Goal: Task Accomplishment & Management: Use online tool/utility

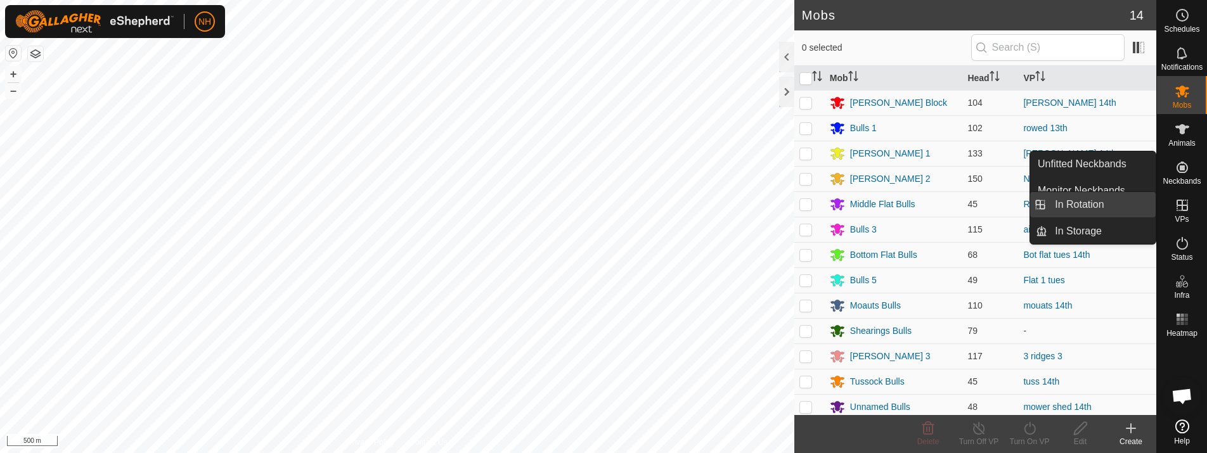
click at [1081, 206] on link "In Rotation" at bounding box center [1102, 204] width 108 height 25
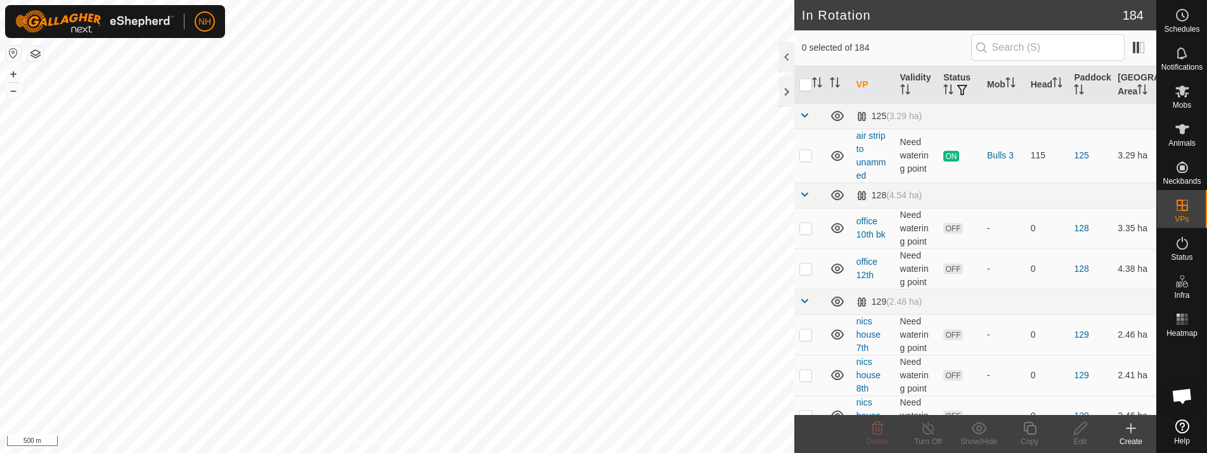
click at [1131, 427] on icon at bounding box center [1131, 428] width 0 height 9
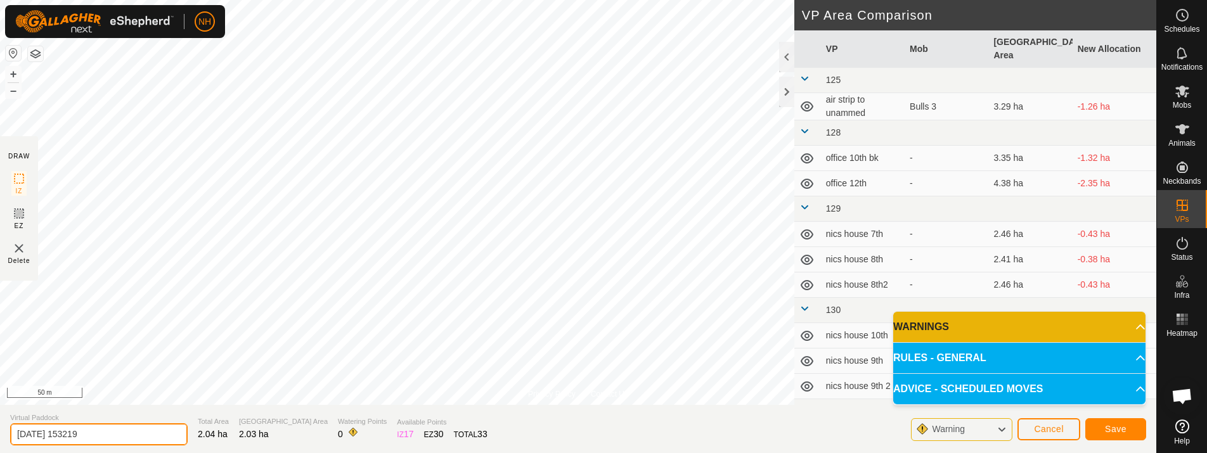
click at [146, 436] on input "[DATE] 153219" at bounding box center [99, 435] width 178 height 22
type input "2"
type input "unammed 14th new"
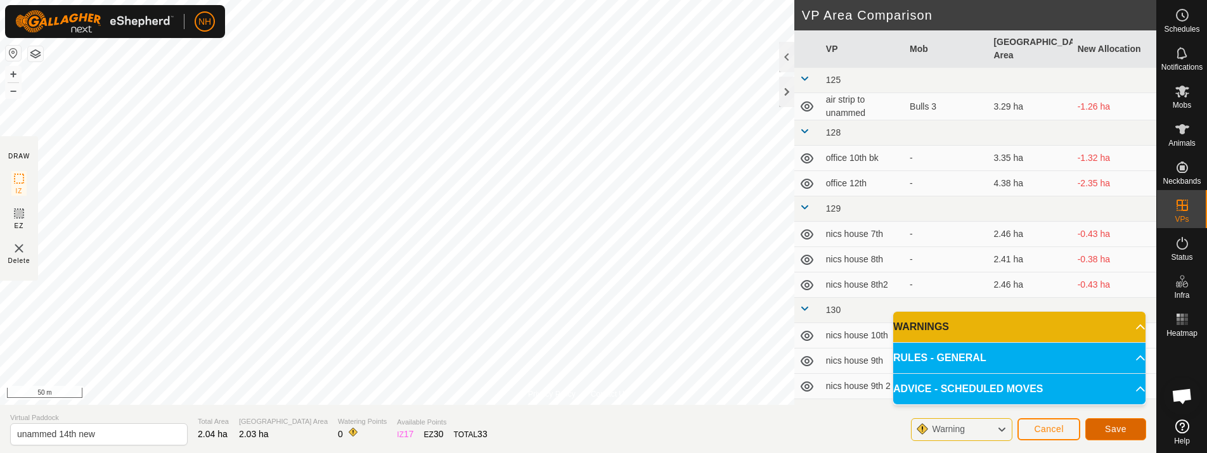
click at [1133, 433] on button "Save" at bounding box center [1116, 430] width 61 height 22
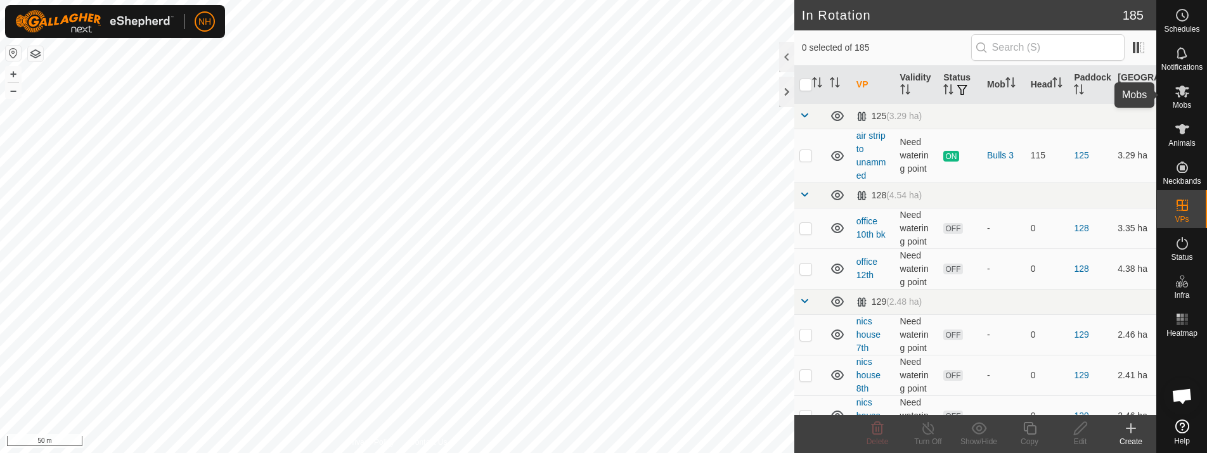
click at [1180, 98] on icon at bounding box center [1182, 91] width 15 height 15
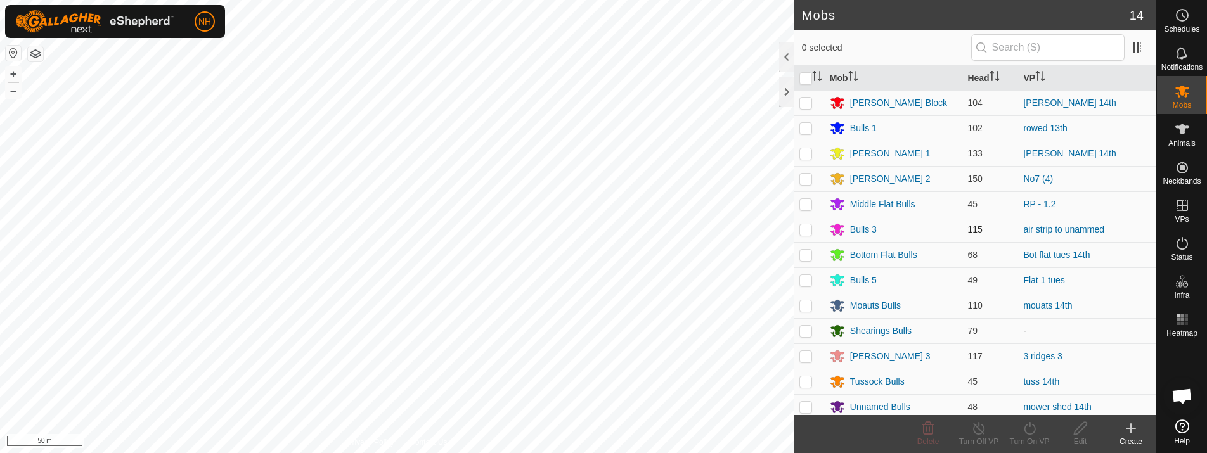
click at [805, 228] on p-checkbox at bounding box center [806, 229] width 13 height 10
checkbox input "true"
click at [1082, 431] on icon at bounding box center [1081, 428] width 16 height 15
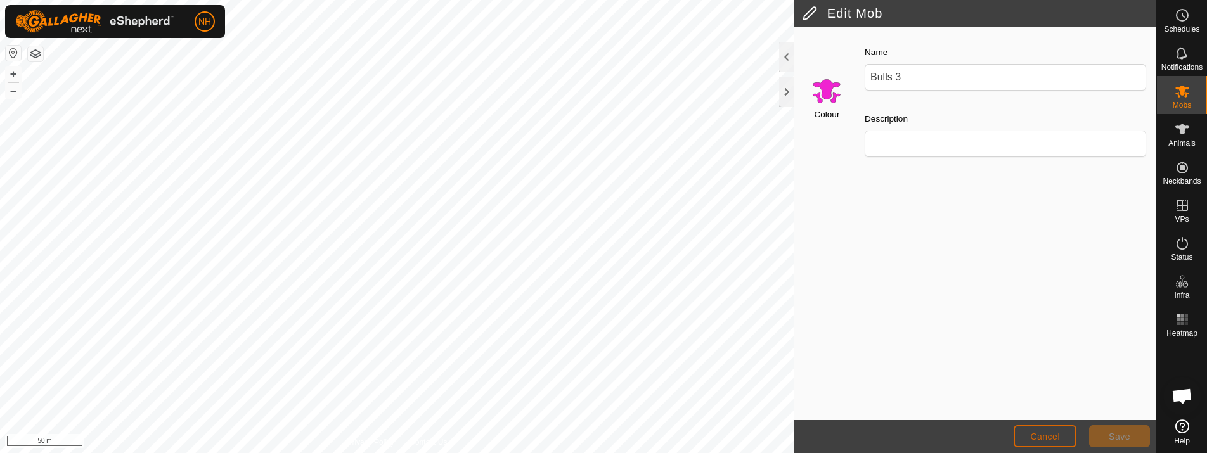
click at [1040, 436] on span "Cancel" at bounding box center [1045, 437] width 30 height 10
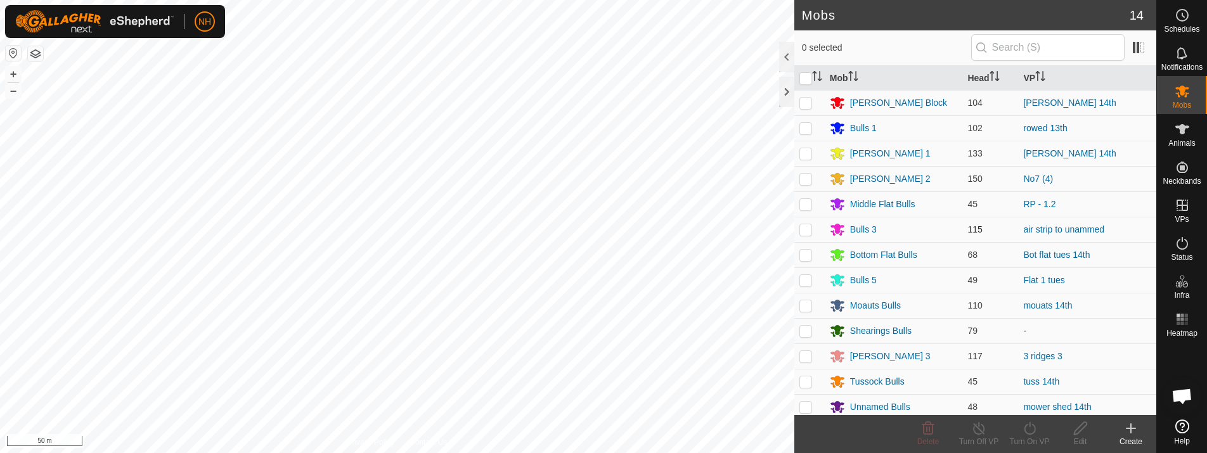
click at [807, 224] on p-checkbox at bounding box center [806, 229] width 13 height 10
checkbox input "true"
click at [1082, 428] on icon at bounding box center [1081, 428] width 16 height 15
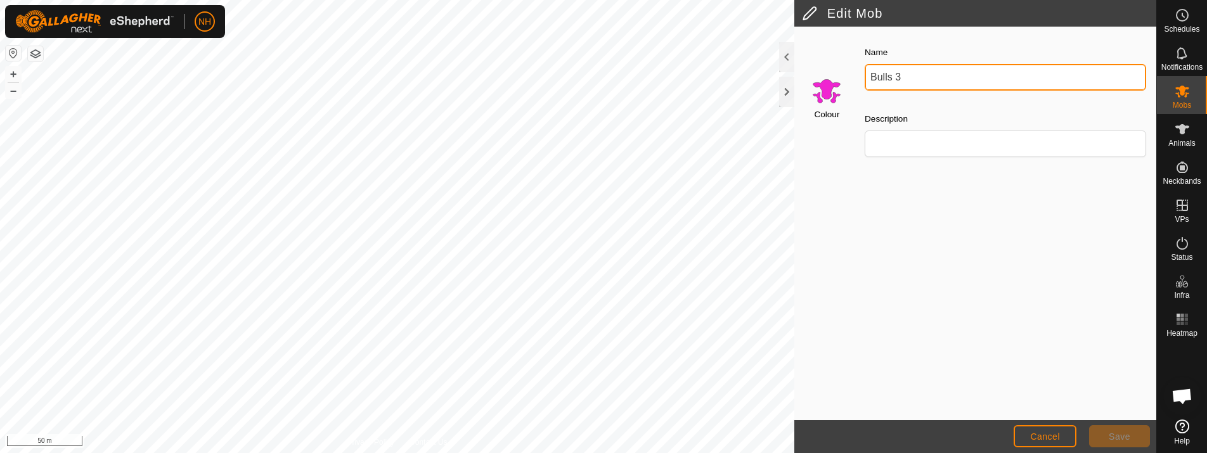
click at [907, 79] on input "Bulls 3" at bounding box center [1006, 77] width 282 height 27
type input "B"
type input "unamed bulls"
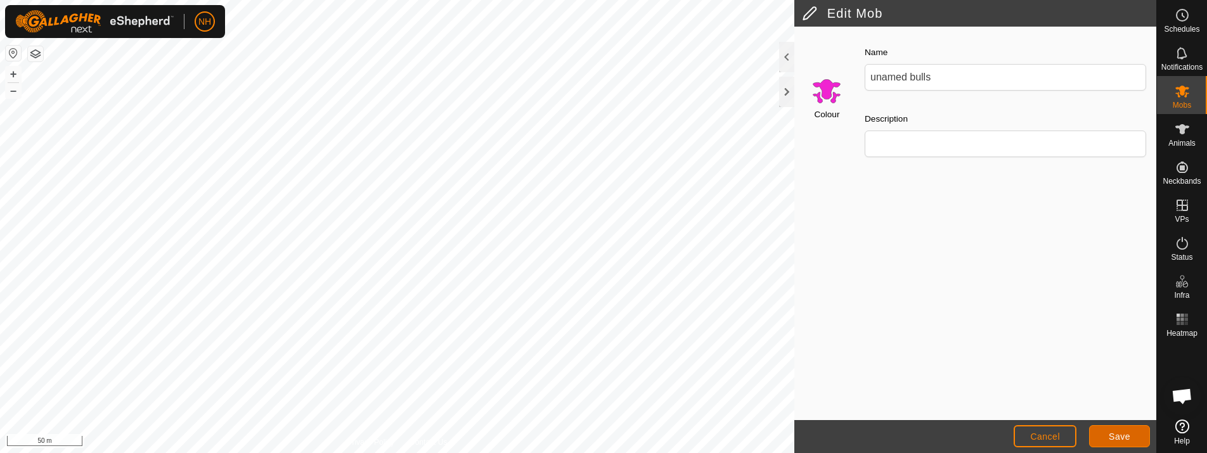
click at [1128, 430] on button "Save" at bounding box center [1119, 436] width 61 height 22
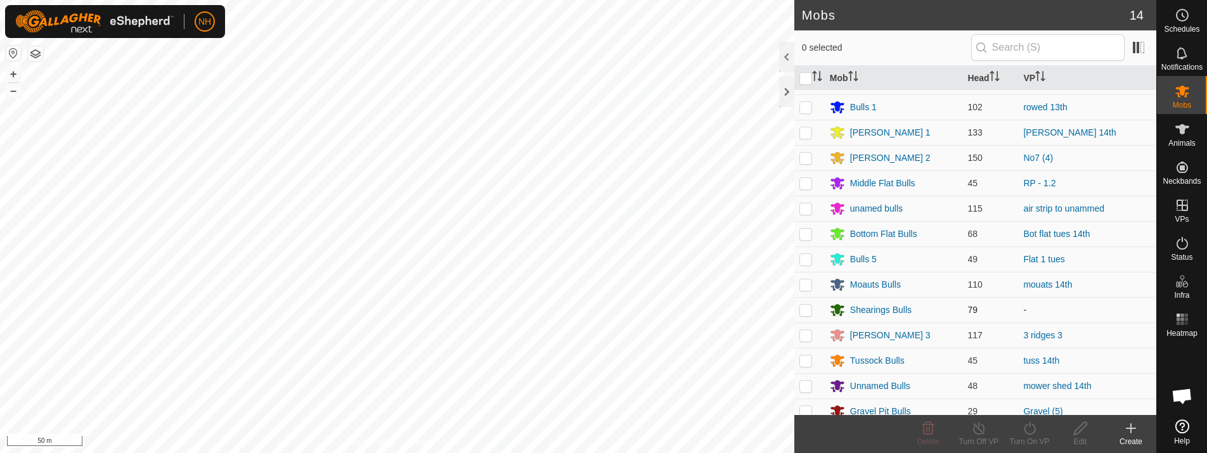
scroll to position [30, 0]
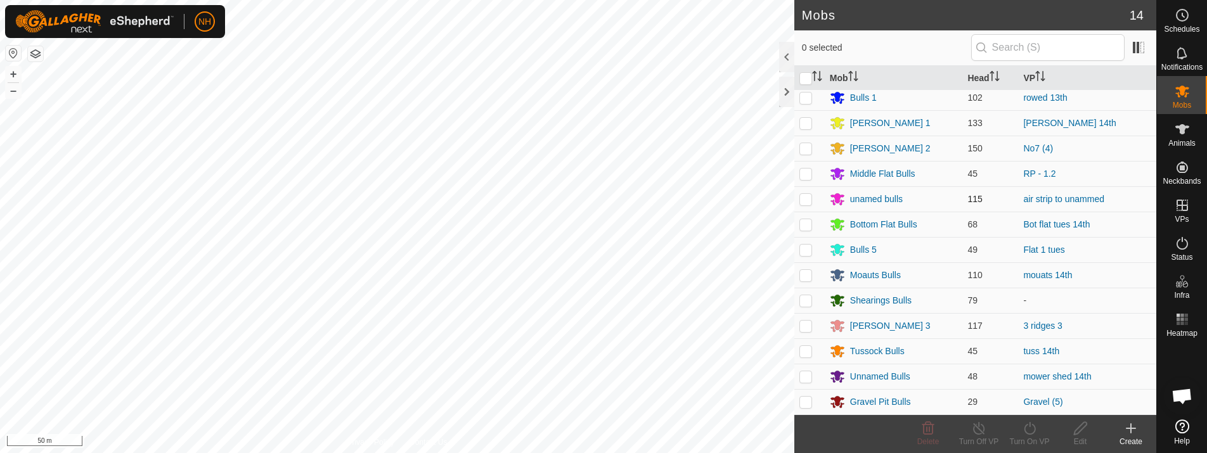
click at [805, 204] on p-checkbox at bounding box center [806, 199] width 13 height 10
checkbox input "true"
click at [1032, 429] on icon at bounding box center [1030, 428] width 16 height 15
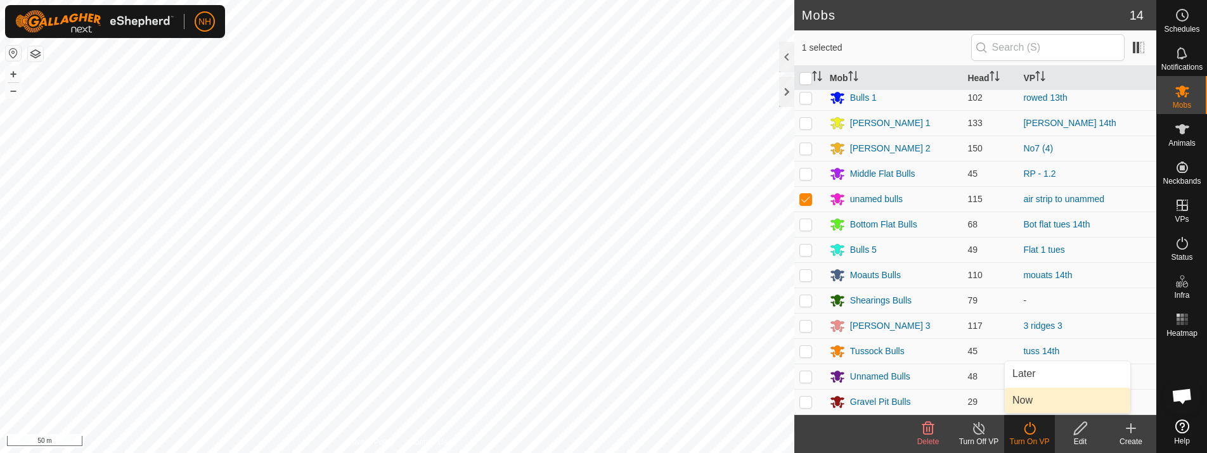
click at [1023, 399] on link "Now" at bounding box center [1068, 400] width 126 height 25
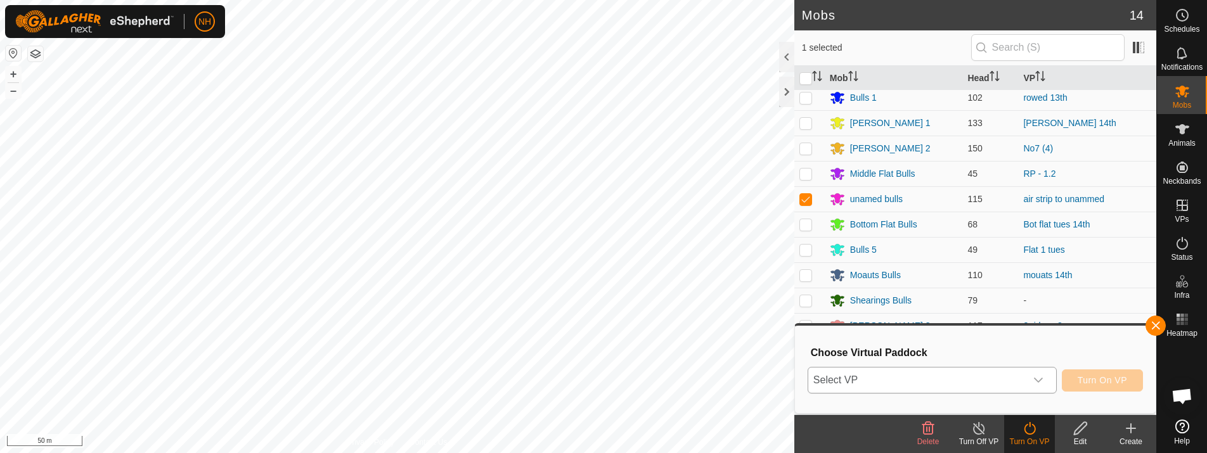
click at [961, 383] on span "Select VP" at bounding box center [916, 380] width 217 height 25
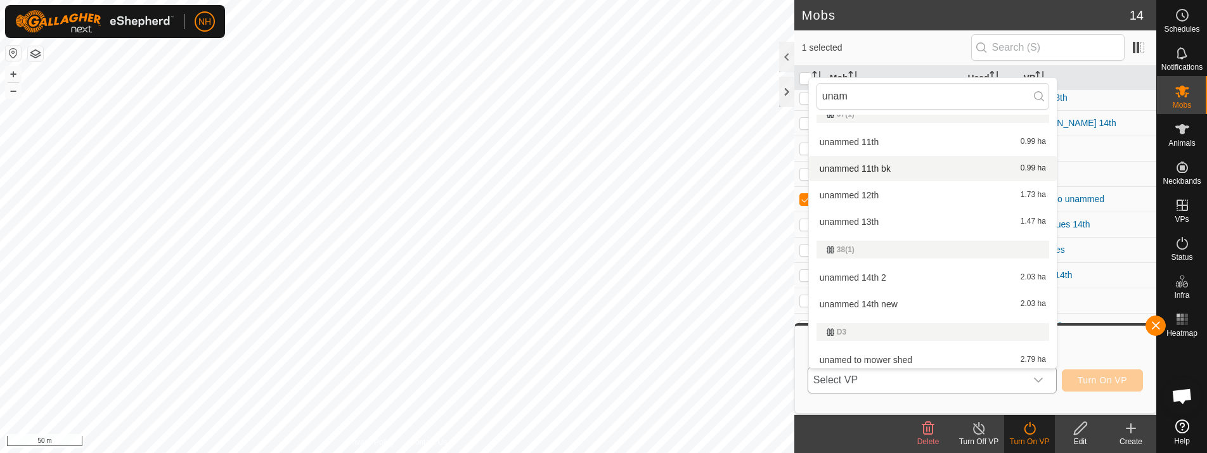
scroll to position [157, 0]
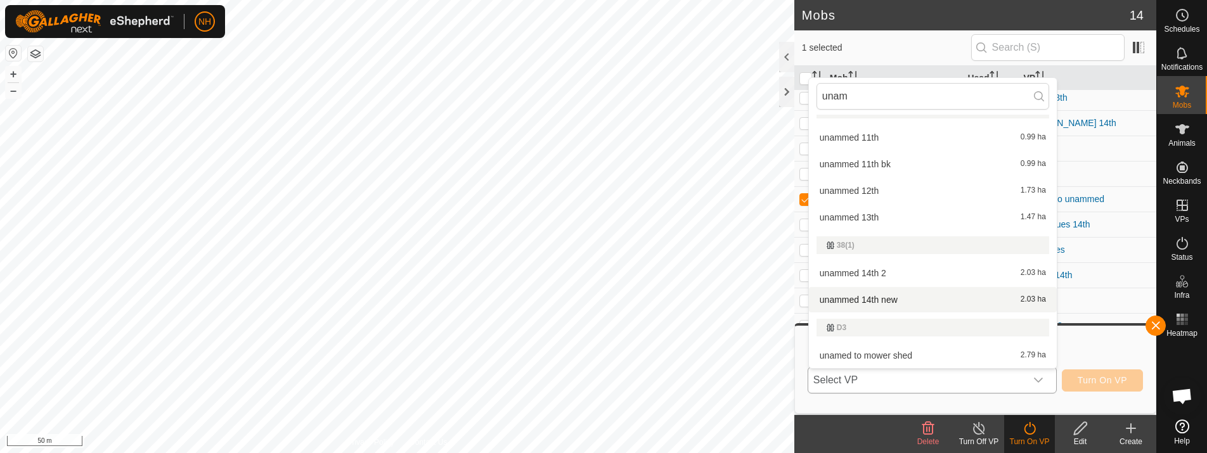
type input "unam"
click at [855, 295] on li "unammed 14th new 2.03 ha" at bounding box center [933, 299] width 248 height 25
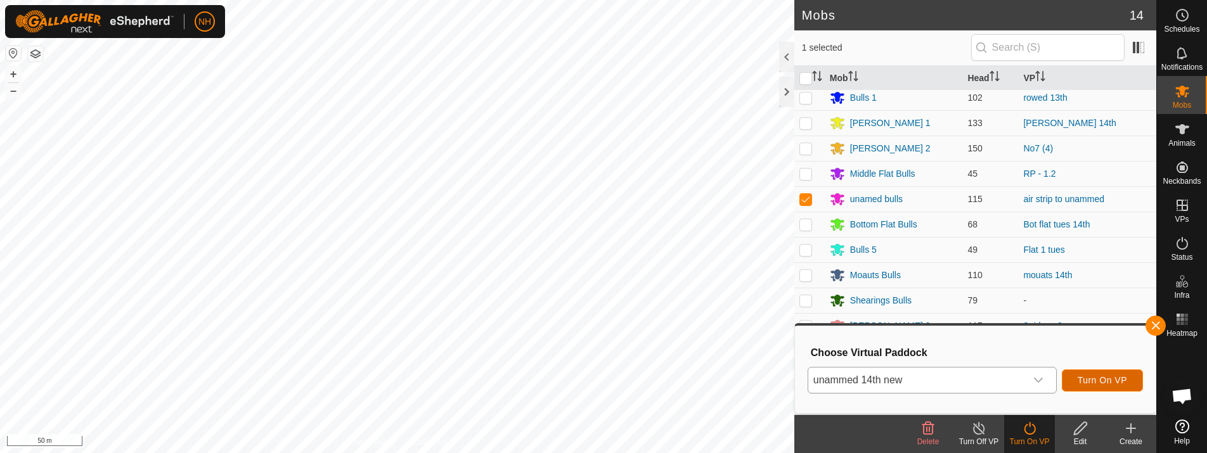
click at [1115, 379] on span "Turn On VP" at bounding box center [1102, 380] width 49 height 10
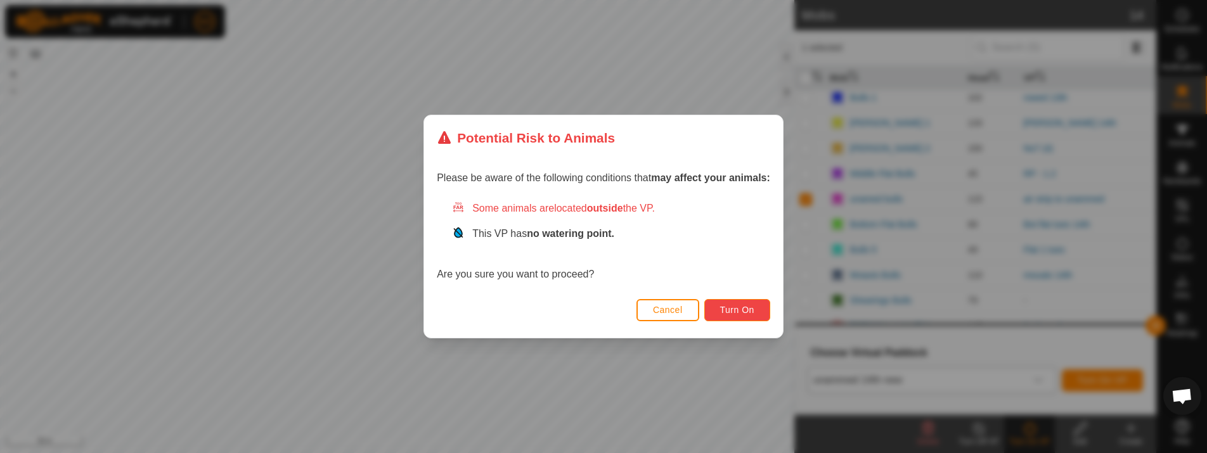
click at [740, 309] on span "Turn On" at bounding box center [737, 310] width 34 height 10
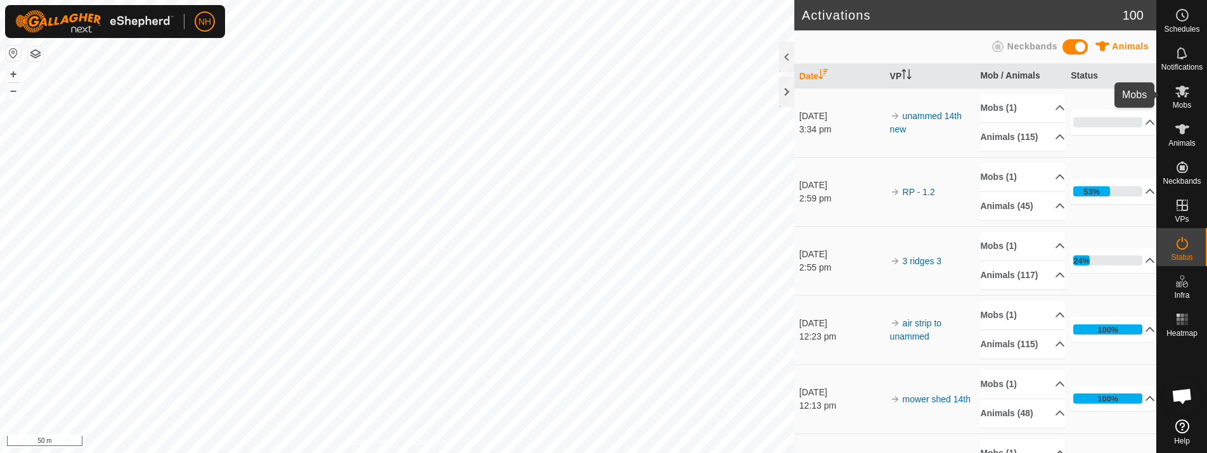
click at [1180, 91] on icon at bounding box center [1183, 92] width 14 height 12
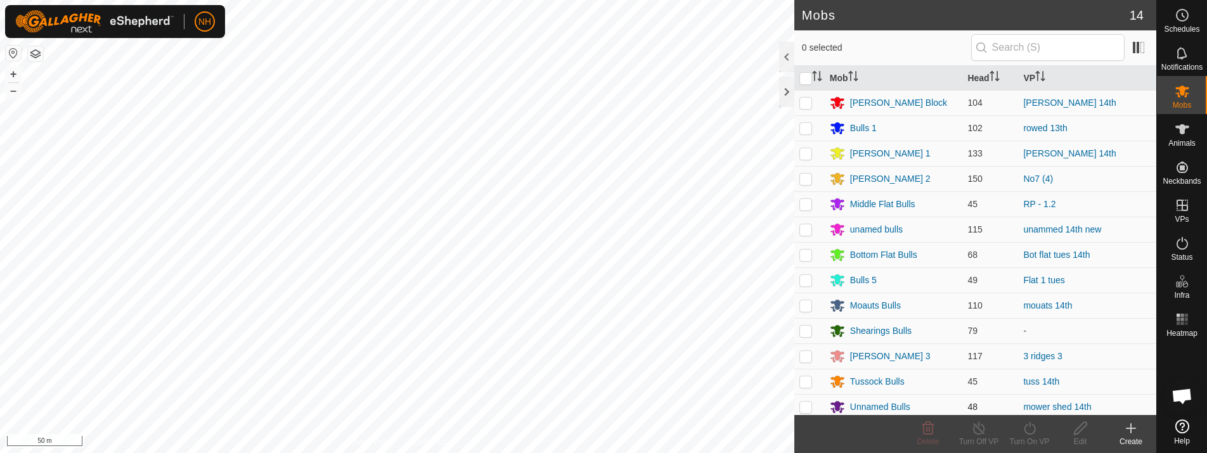
click at [807, 408] on p-checkbox at bounding box center [806, 407] width 13 height 10
checkbox input "true"
click at [1079, 425] on icon at bounding box center [1081, 428] width 16 height 15
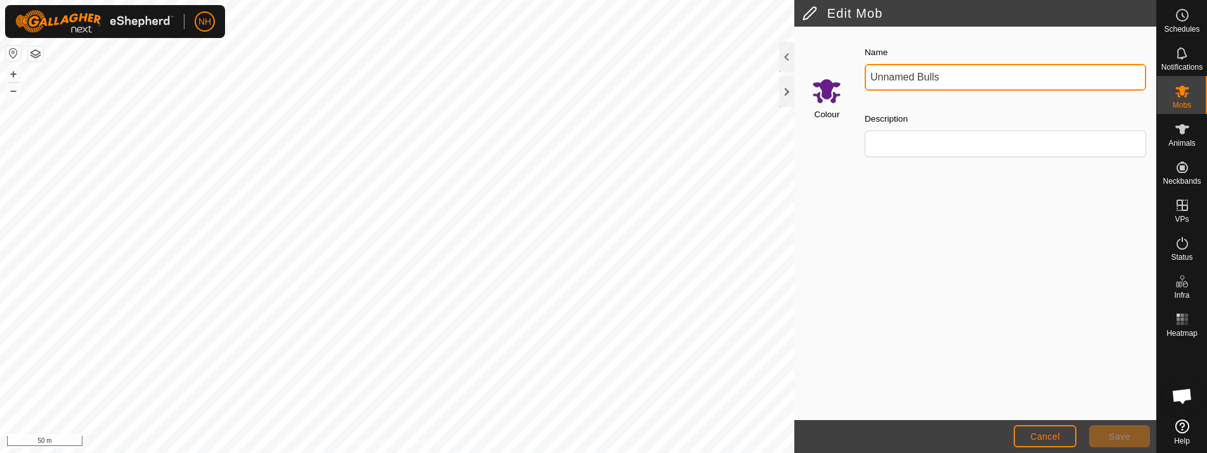
click at [945, 71] on input "Unnamed Bulls" at bounding box center [1006, 77] width 282 height 27
type input "U"
type input "mower shed bulls"
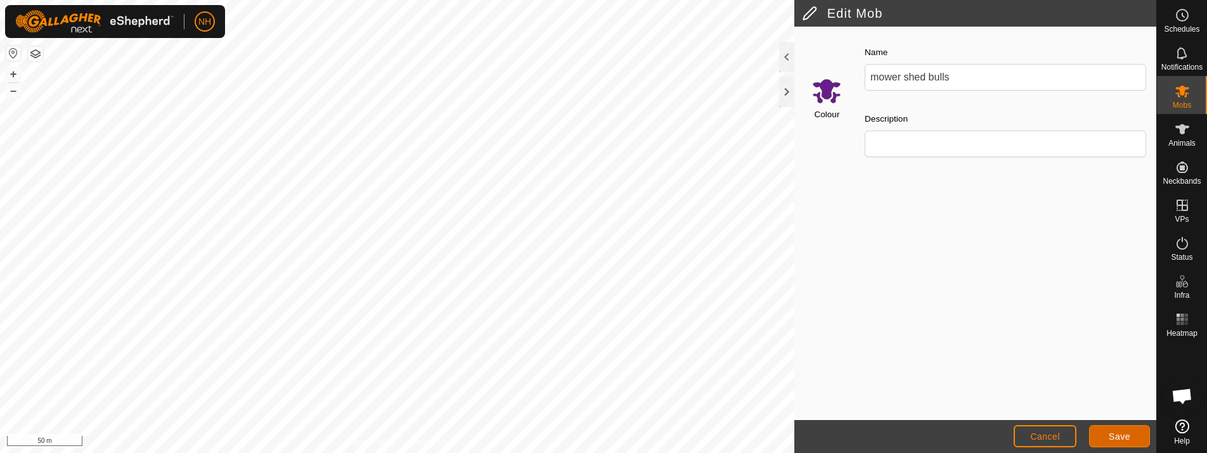
click at [1124, 434] on span "Save" at bounding box center [1120, 437] width 22 height 10
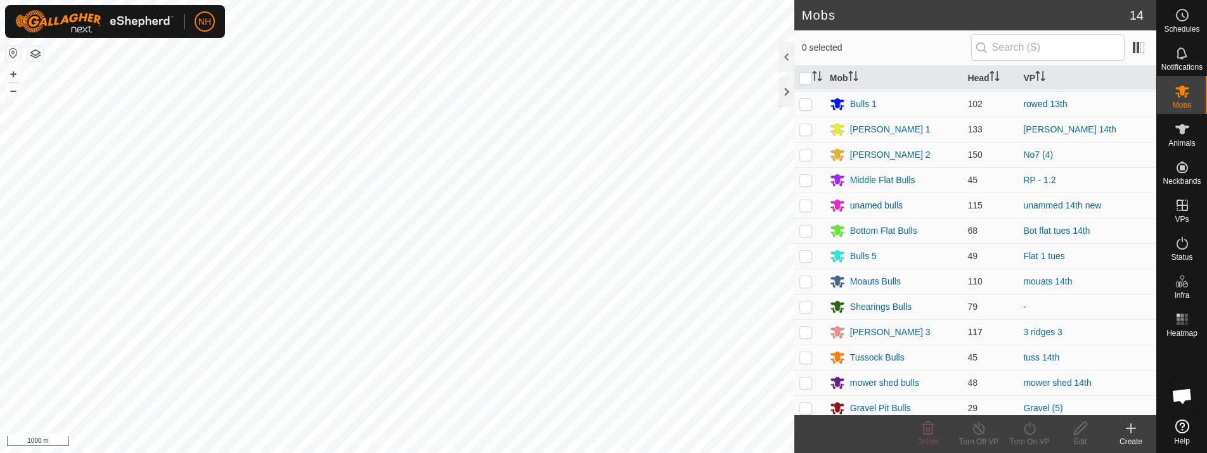
scroll to position [30, 0]
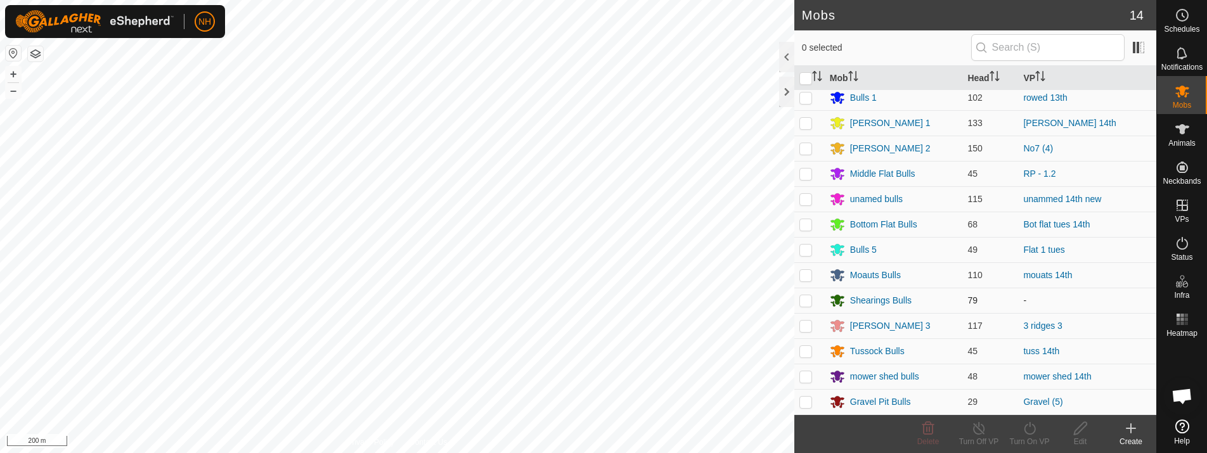
click at [808, 300] on p-checkbox at bounding box center [806, 300] width 13 height 10
checkbox input "true"
click at [1080, 425] on icon at bounding box center [1081, 428] width 16 height 15
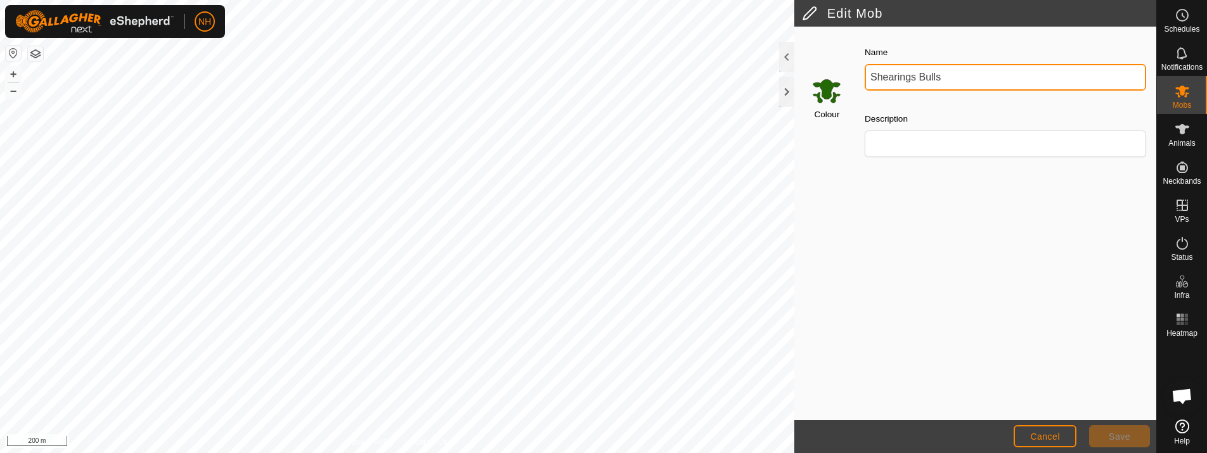
click at [963, 72] on input "Shearings Bulls" at bounding box center [1006, 77] width 282 height 27
type input "S"
click at [893, 75] on input "kodys corner bulls" at bounding box center [1006, 77] width 282 height 27
type input "kody's corner bulls"
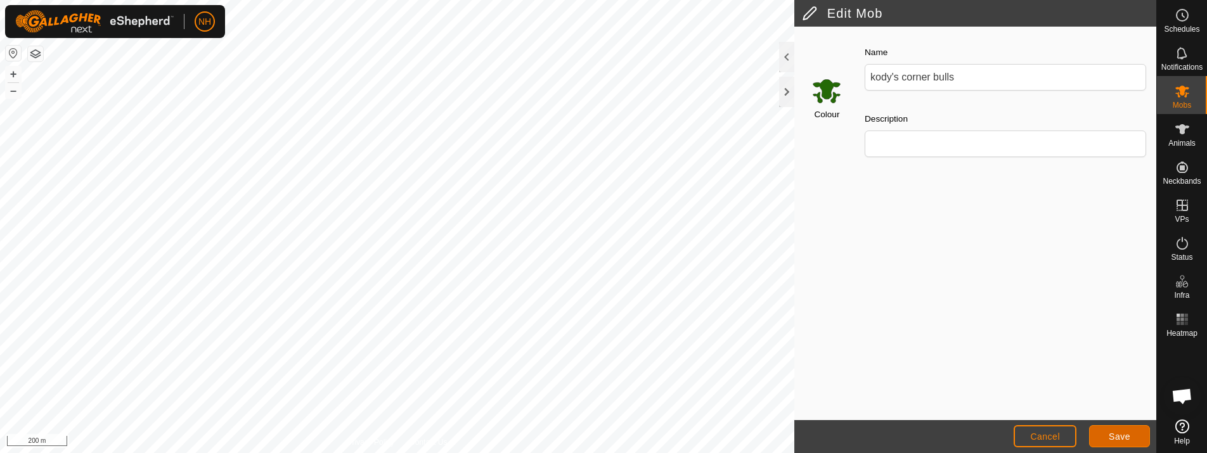
click at [1128, 439] on span "Save" at bounding box center [1120, 437] width 22 height 10
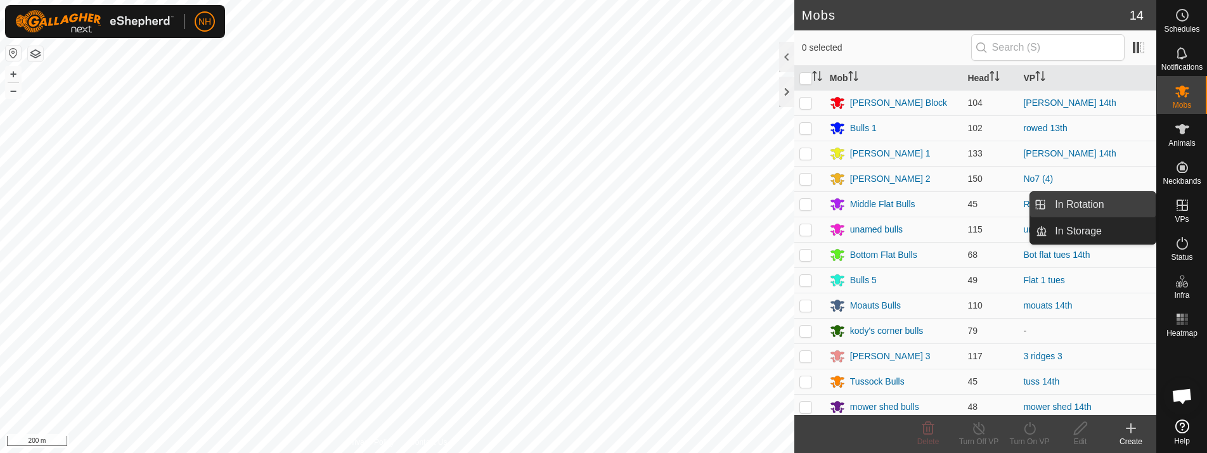
click at [1099, 202] on link "In Rotation" at bounding box center [1102, 204] width 108 height 25
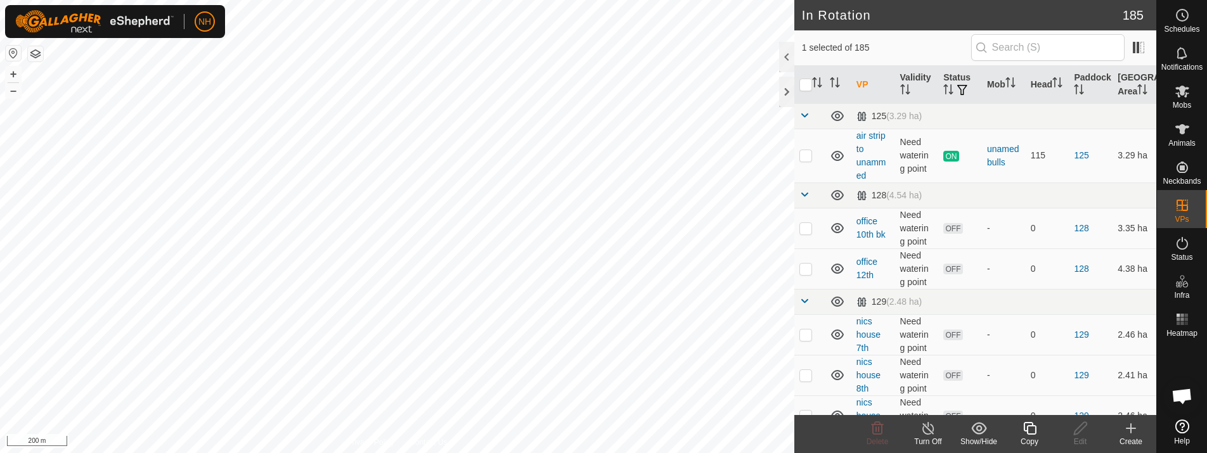
click at [1129, 434] on icon at bounding box center [1131, 428] width 15 height 15
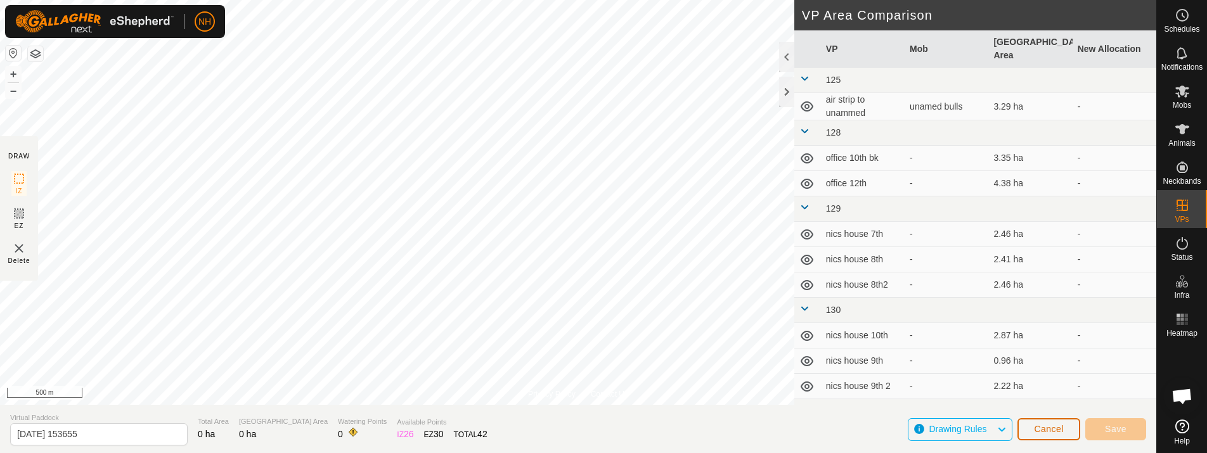
click at [1041, 426] on span "Cancel" at bounding box center [1049, 429] width 30 height 10
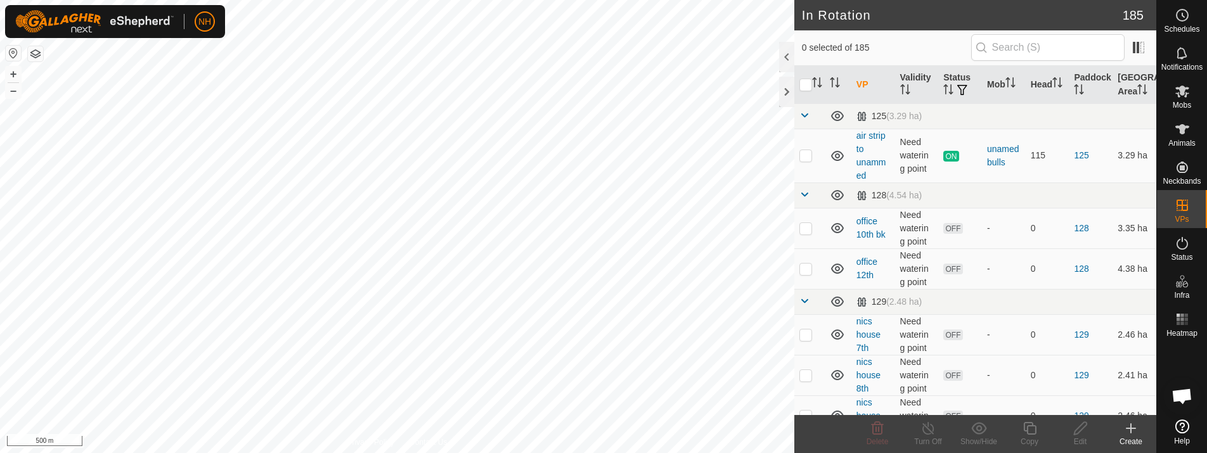
click at [1129, 426] on icon at bounding box center [1131, 428] width 15 height 15
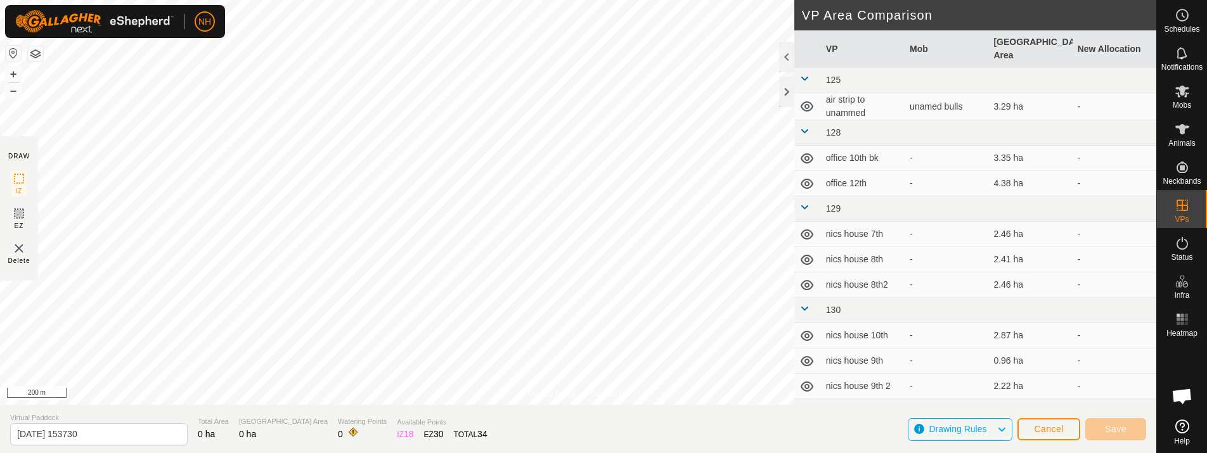
click at [491, 453] on html "NH Schedules Notifications Mobs Animals Neckbands VPs Status Infra Heatmap Help…" at bounding box center [603, 226] width 1207 height 453
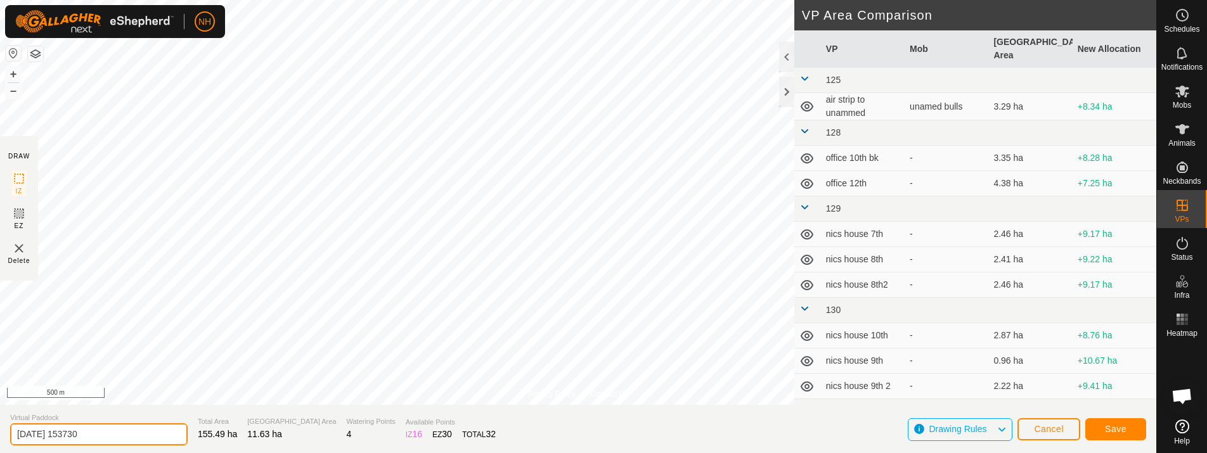
click at [104, 432] on input "[DATE] 153730" at bounding box center [99, 435] width 178 height 22
type input "2"
type input "shearings to kodys corner"
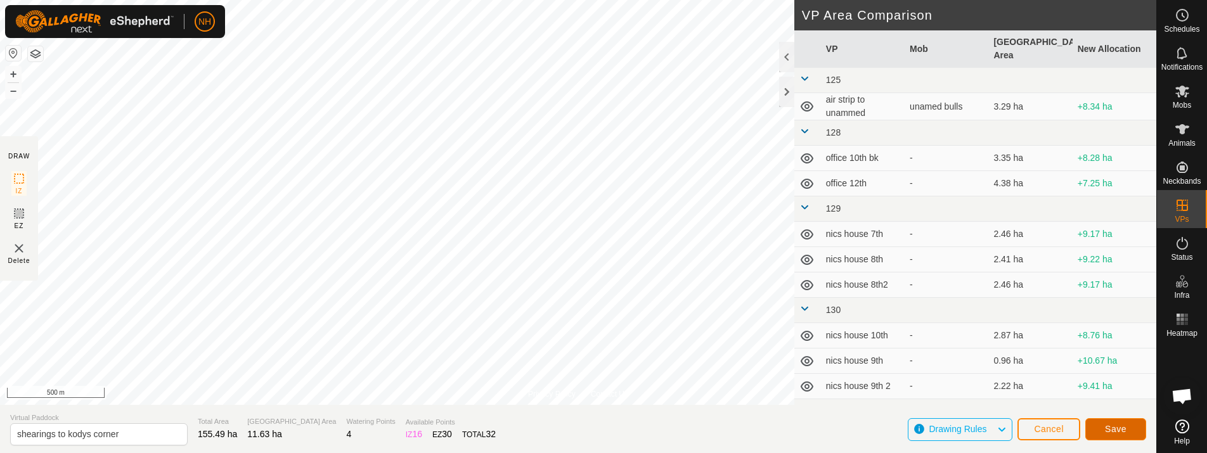
click at [1124, 432] on span "Save" at bounding box center [1116, 429] width 22 height 10
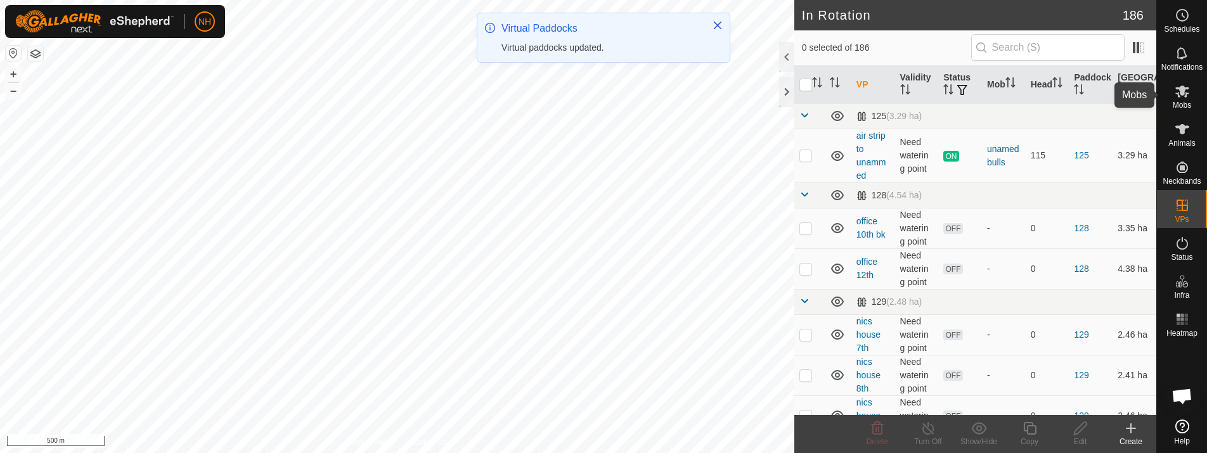
click at [1181, 94] on icon at bounding box center [1183, 92] width 14 height 12
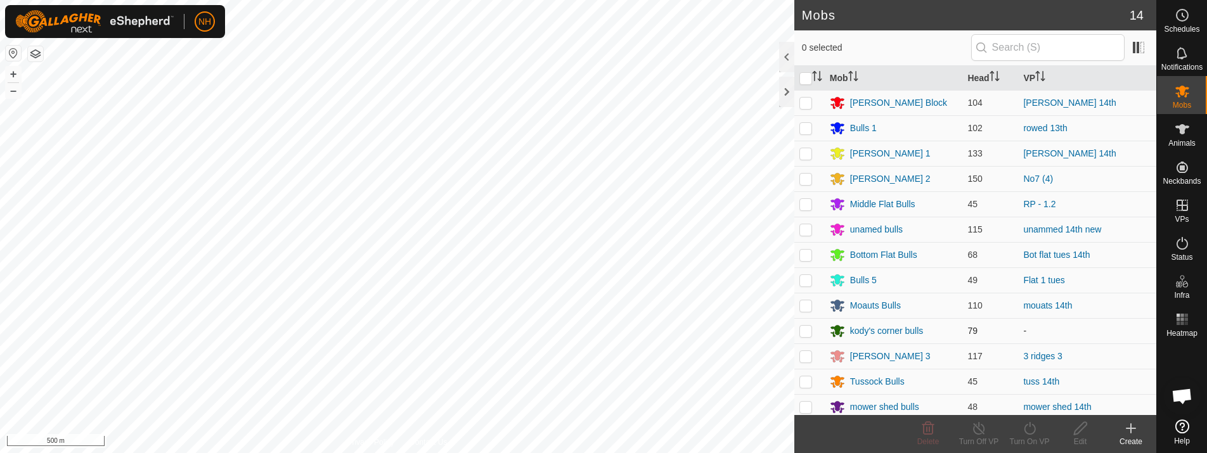
click at [809, 329] on p-checkbox at bounding box center [806, 331] width 13 height 10
checkbox input "true"
click at [1036, 427] on icon at bounding box center [1030, 428] width 16 height 15
click at [1031, 400] on link "Now" at bounding box center [1068, 400] width 126 height 25
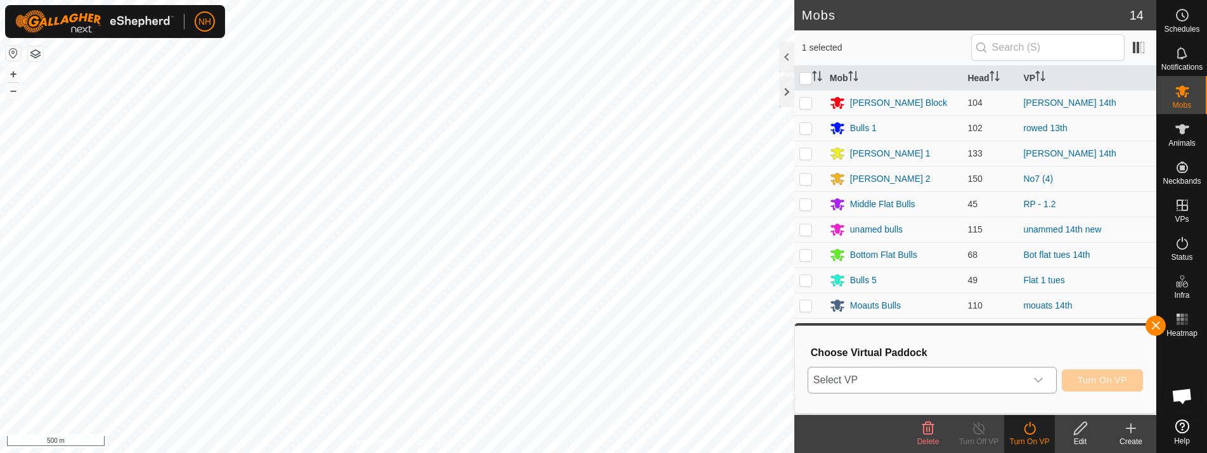
click at [1008, 384] on span "Select VP" at bounding box center [916, 380] width 217 height 25
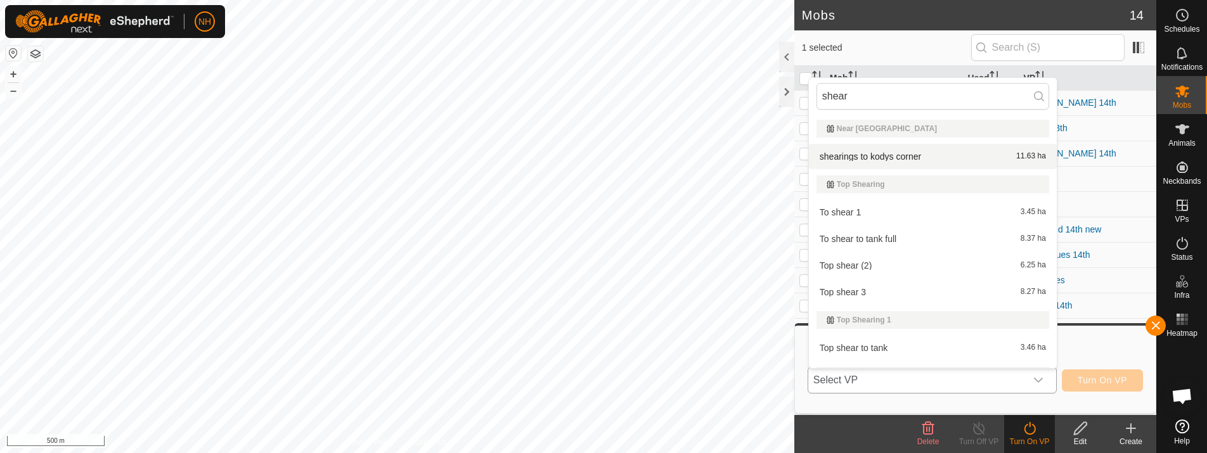
type input "shear"
click at [914, 152] on li "shearings to kodys corner 11.63 ha" at bounding box center [933, 156] width 248 height 25
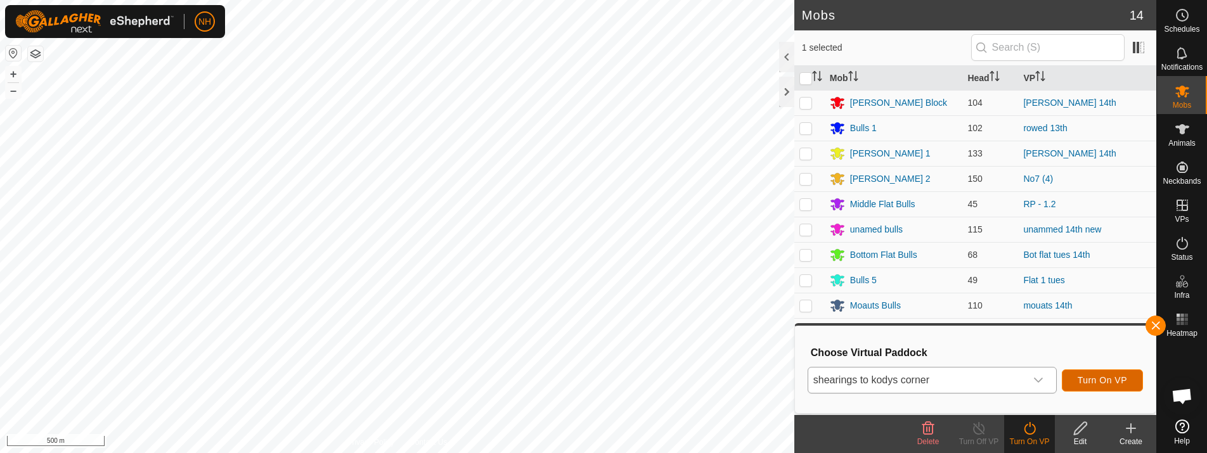
click at [1121, 375] on span "Turn On VP" at bounding box center [1102, 380] width 49 height 10
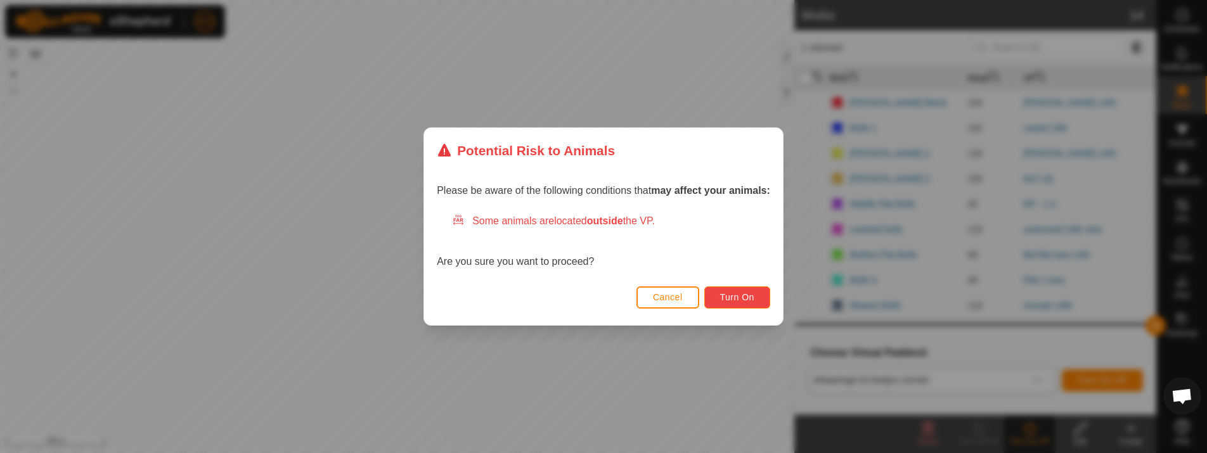
click at [755, 301] on span "Turn On" at bounding box center [737, 297] width 34 height 10
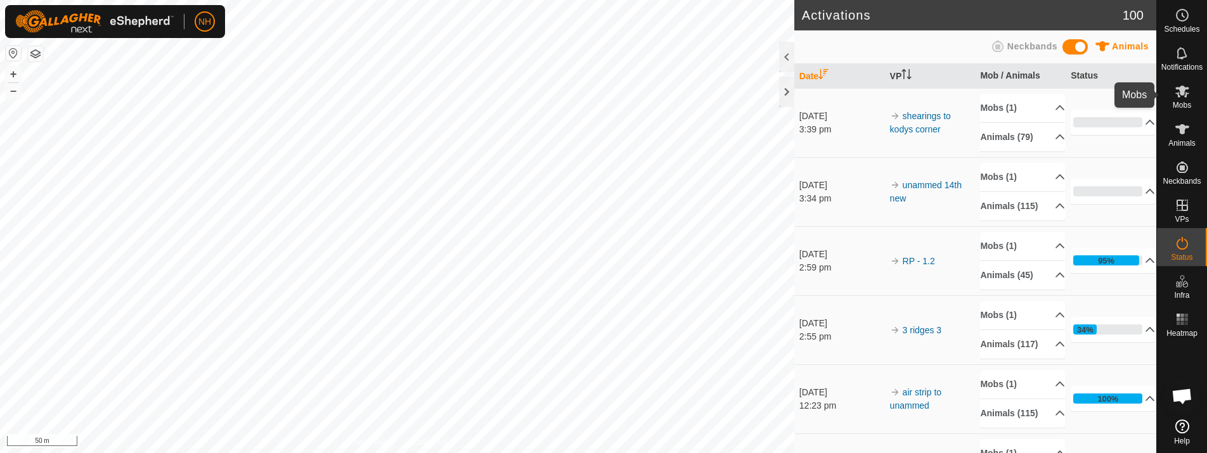
click at [1181, 89] on icon at bounding box center [1183, 92] width 14 height 12
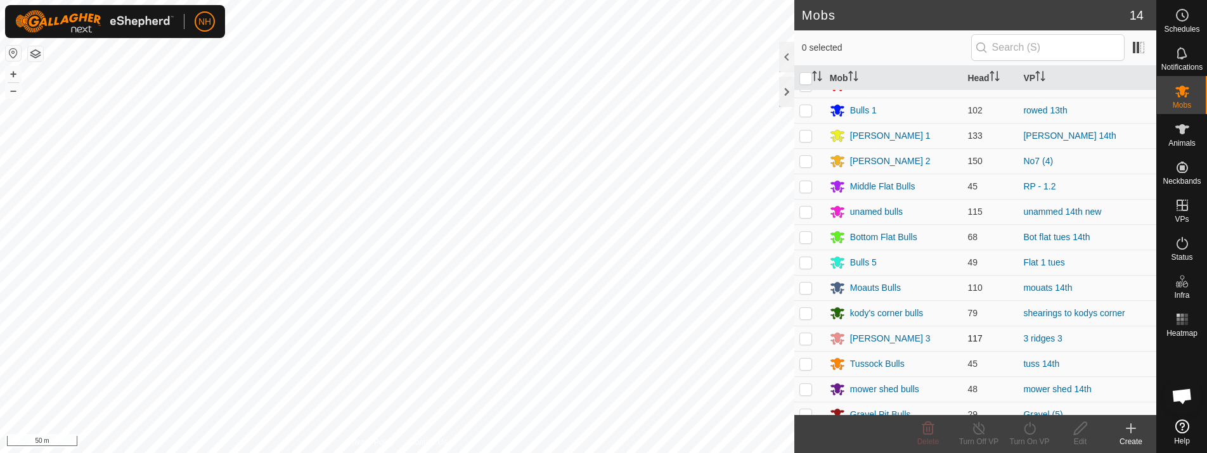
scroll to position [30, 0]
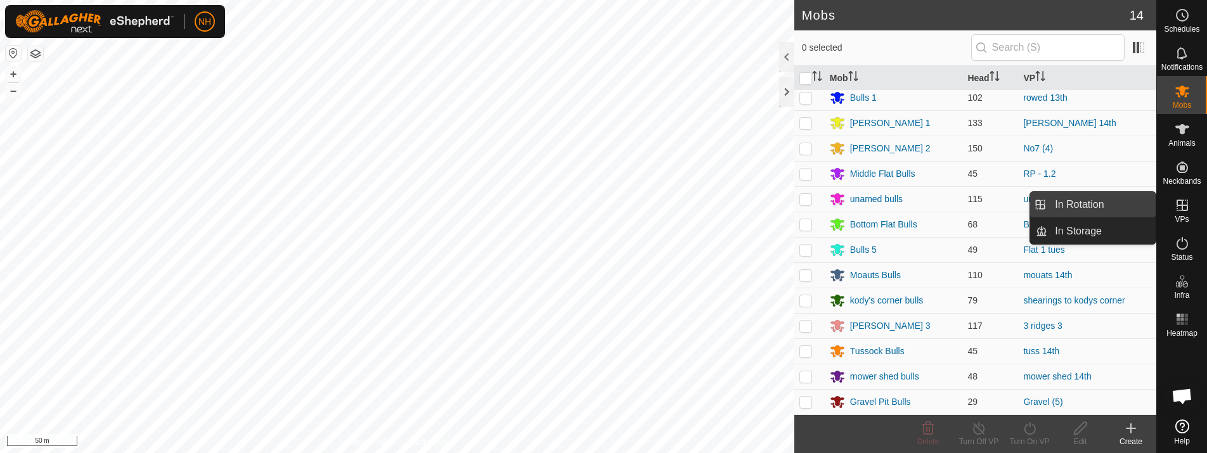
click at [1081, 205] on link "In Rotation" at bounding box center [1102, 204] width 108 height 25
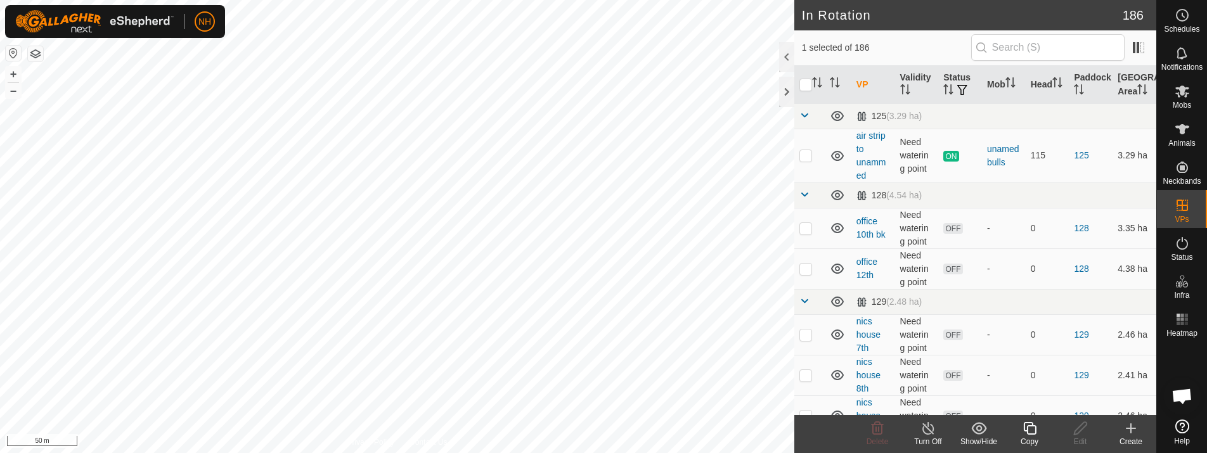
click at [1131, 429] on icon at bounding box center [1131, 429] width 9 height 0
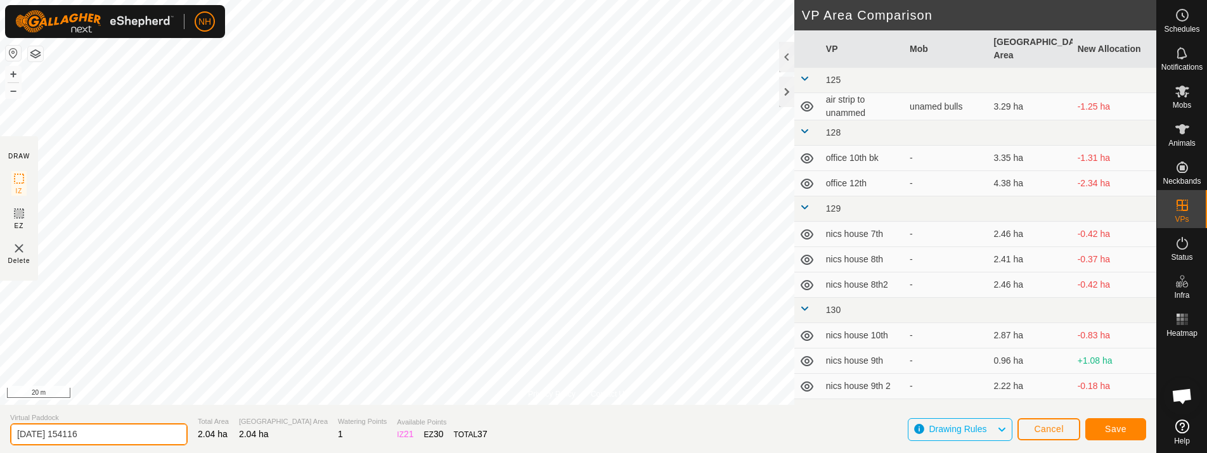
click at [145, 431] on input "[DATE] 154116" at bounding box center [99, 435] width 178 height 22
type input "2"
type input "mouats 14th 2"
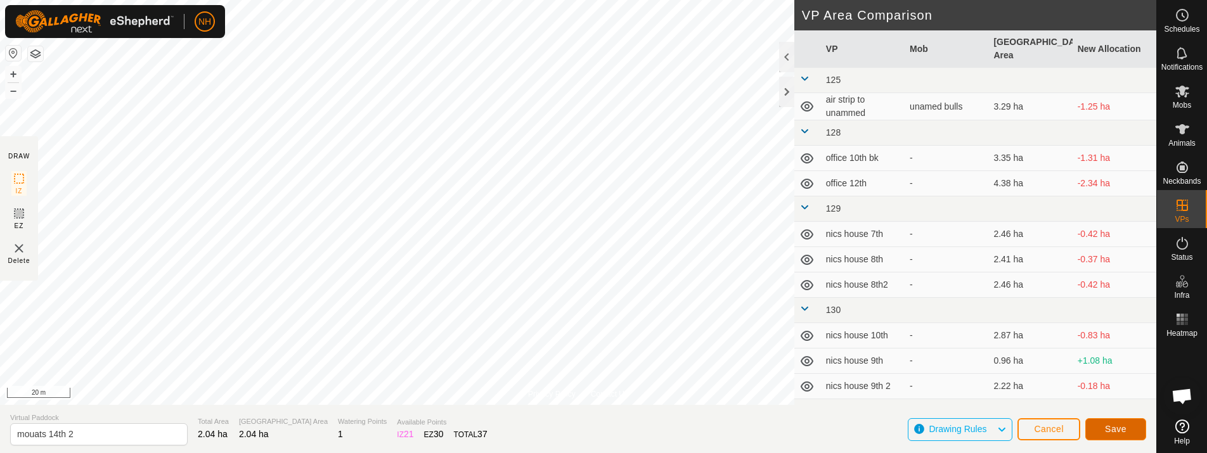
click at [1115, 427] on span "Save" at bounding box center [1116, 429] width 22 height 10
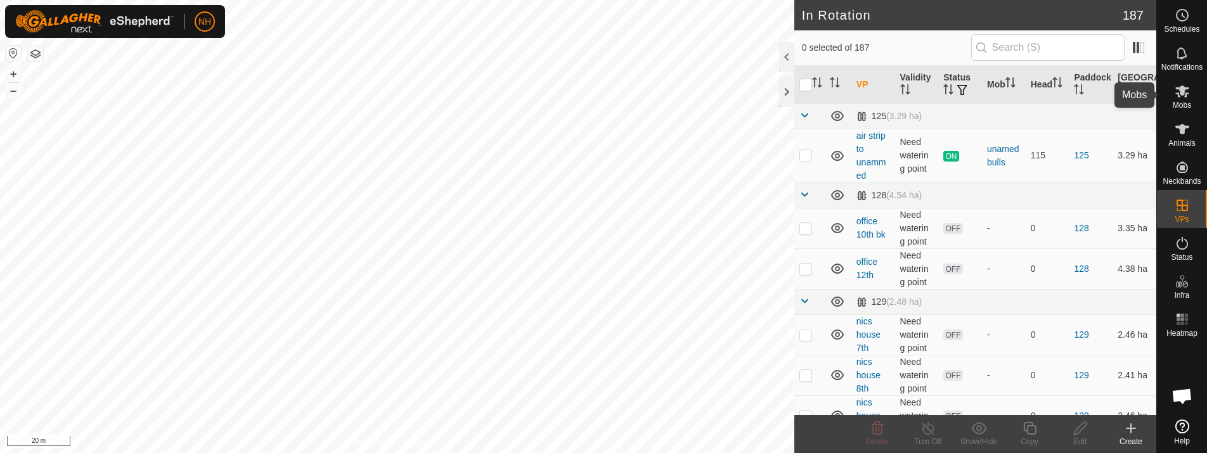
click at [1186, 84] on icon at bounding box center [1182, 91] width 15 height 15
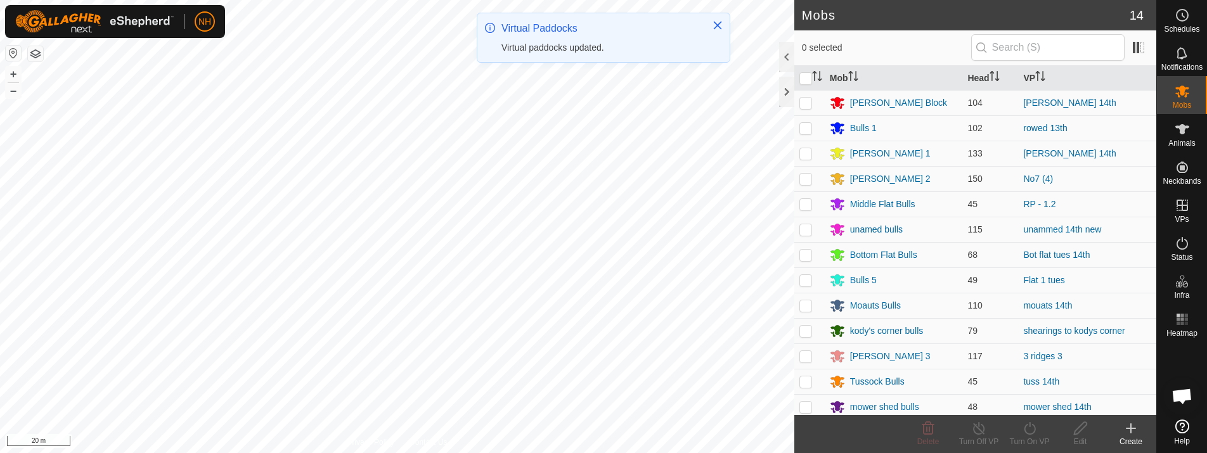
click at [806, 308] on p-checkbox at bounding box center [806, 306] width 13 height 10
checkbox input "true"
click at [1035, 428] on icon at bounding box center [1029, 428] width 11 height 13
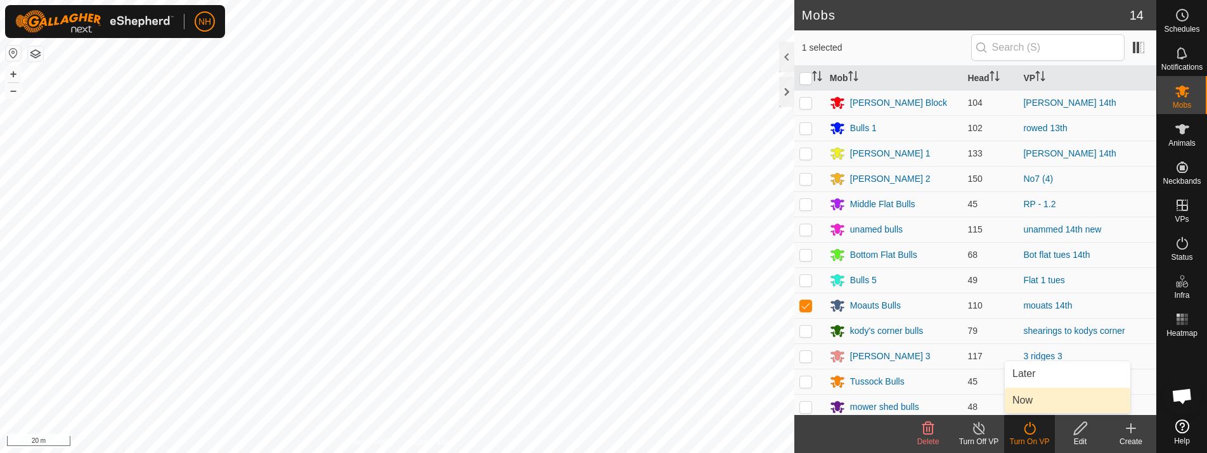
click at [1038, 403] on link "Now" at bounding box center [1068, 400] width 126 height 25
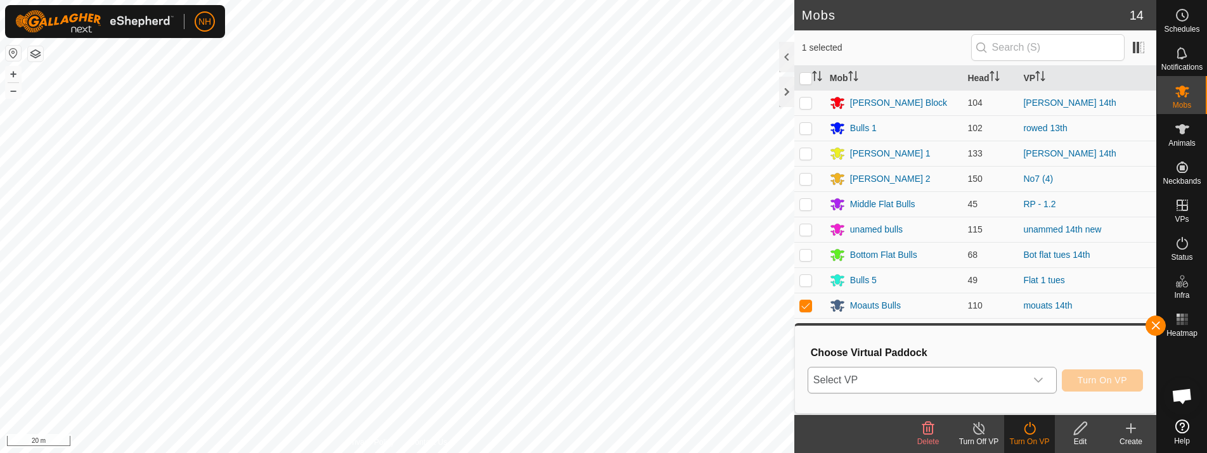
click at [991, 382] on span "Select VP" at bounding box center [916, 380] width 217 height 25
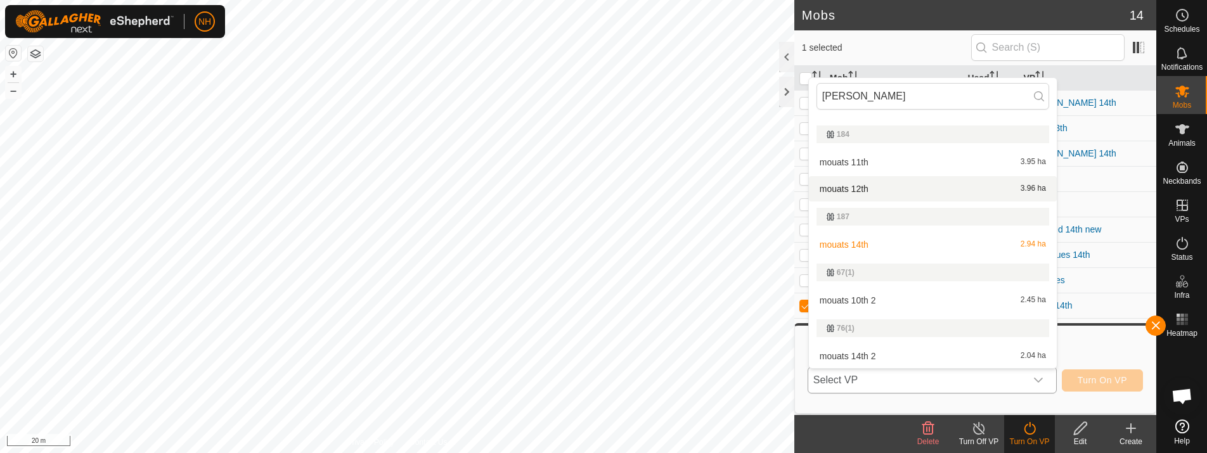
scroll to position [51, 0]
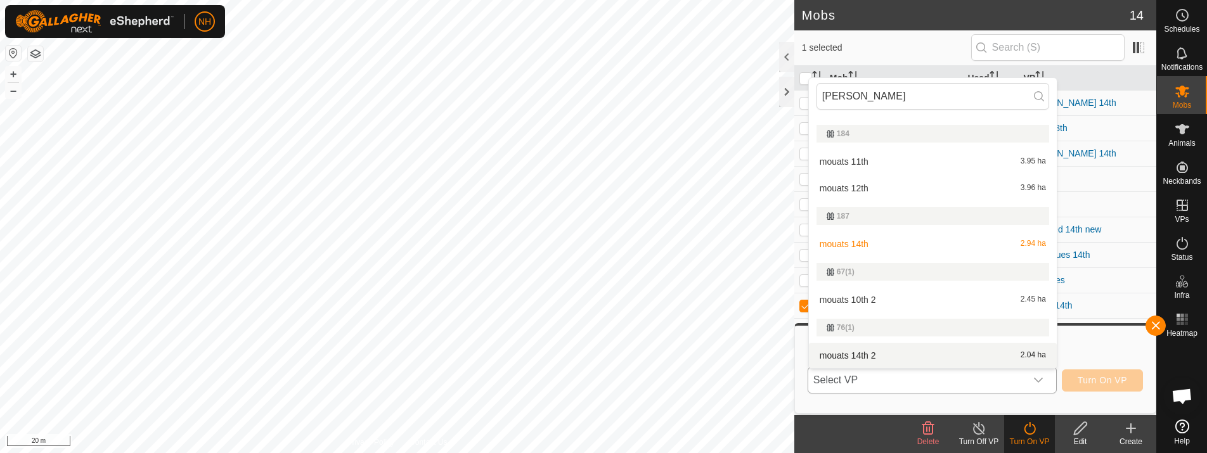
type input "[PERSON_NAME]"
click at [879, 353] on li "mouats 14th 2 2.04 ha" at bounding box center [933, 355] width 248 height 25
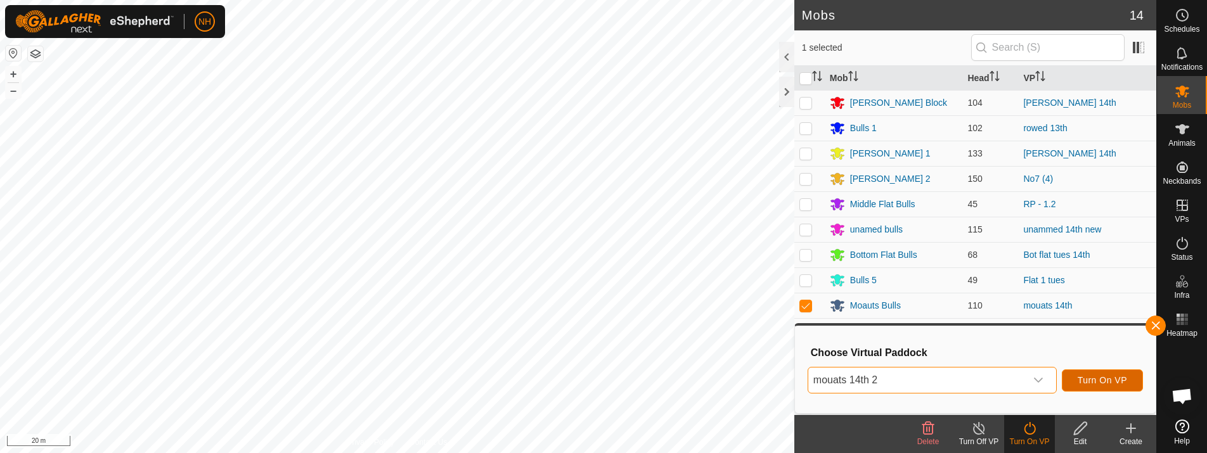
click at [1075, 373] on button "Turn On VP" at bounding box center [1102, 381] width 81 height 22
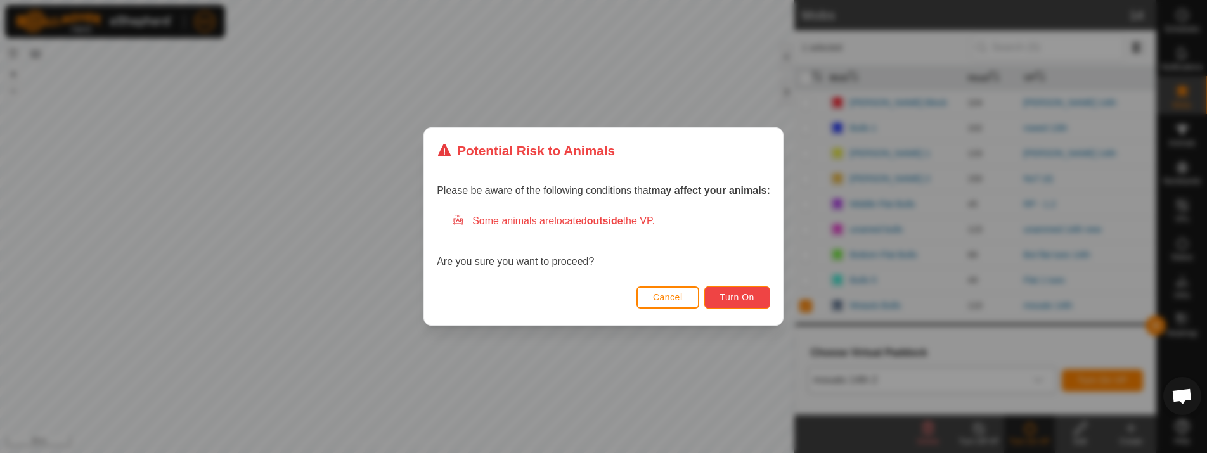
click at [750, 298] on span "Turn On" at bounding box center [737, 297] width 34 height 10
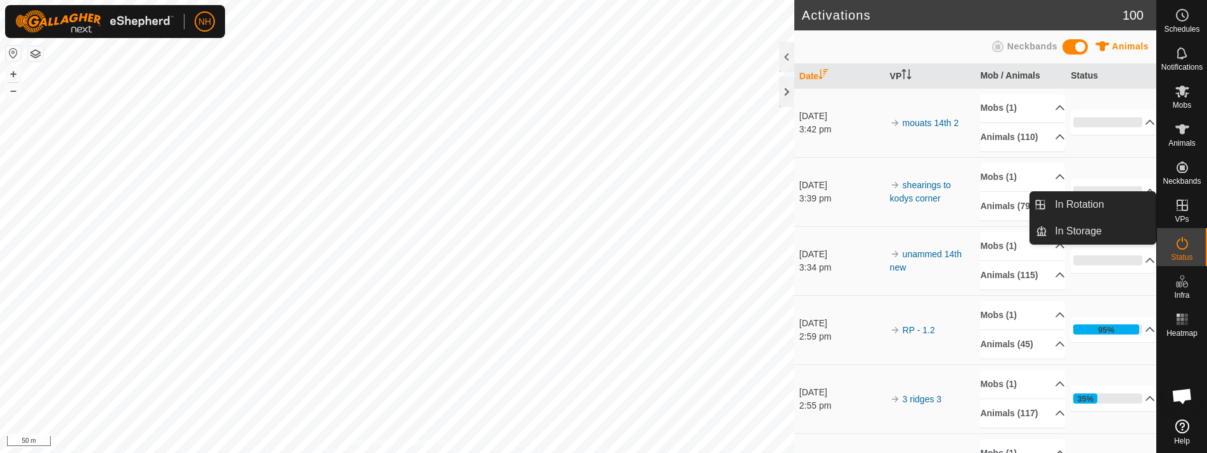
click at [1056, 202] on link "In Rotation" at bounding box center [1102, 204] width 108 height 25
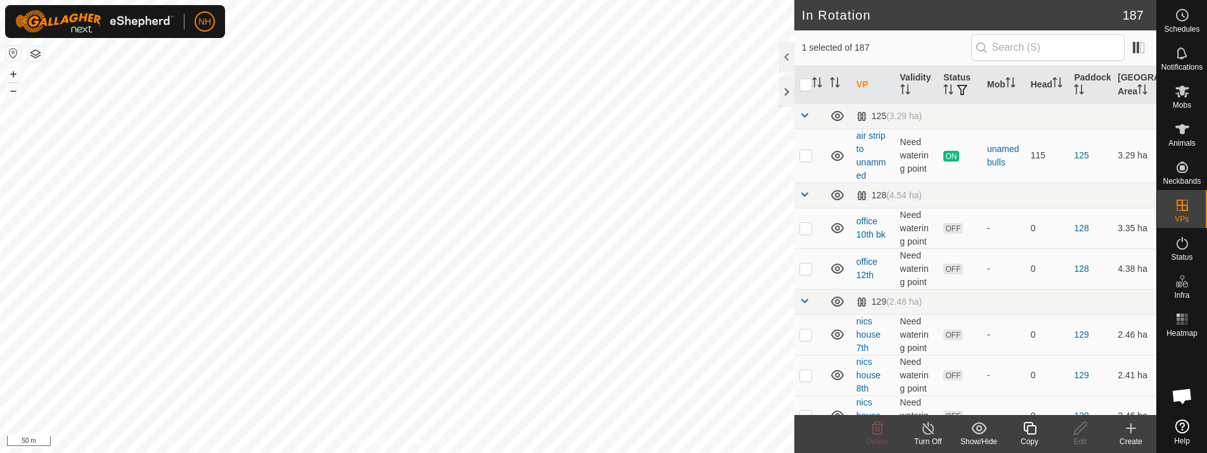
click at [1127, 432] on icon at bounding box center [1131, 428] width 15 height 15
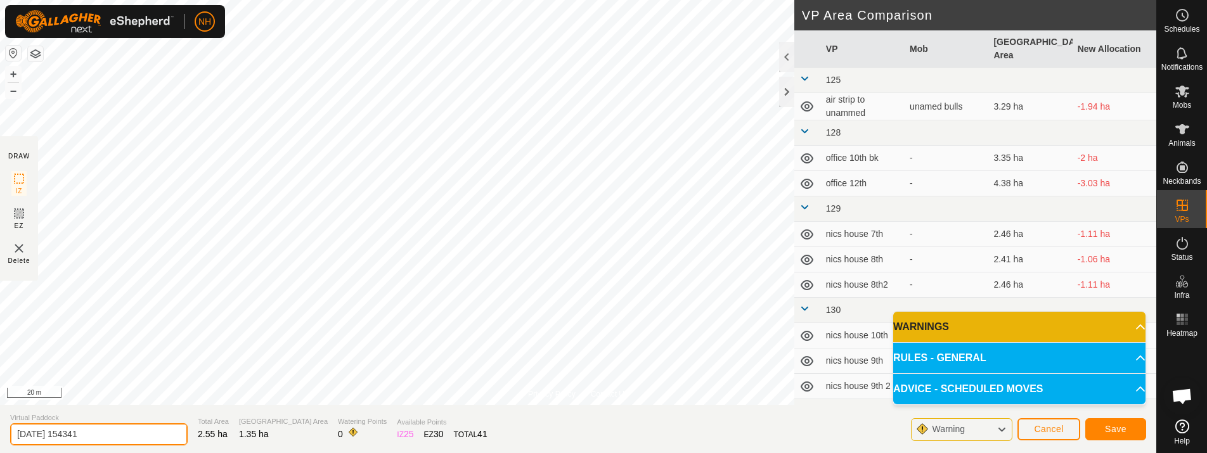
click at [140, 432] on input "[DATE] 154341" at bounding box center [99, 435] width 178 height 22
type input "2"
type input "[PERSON_NAME] 14th 2"
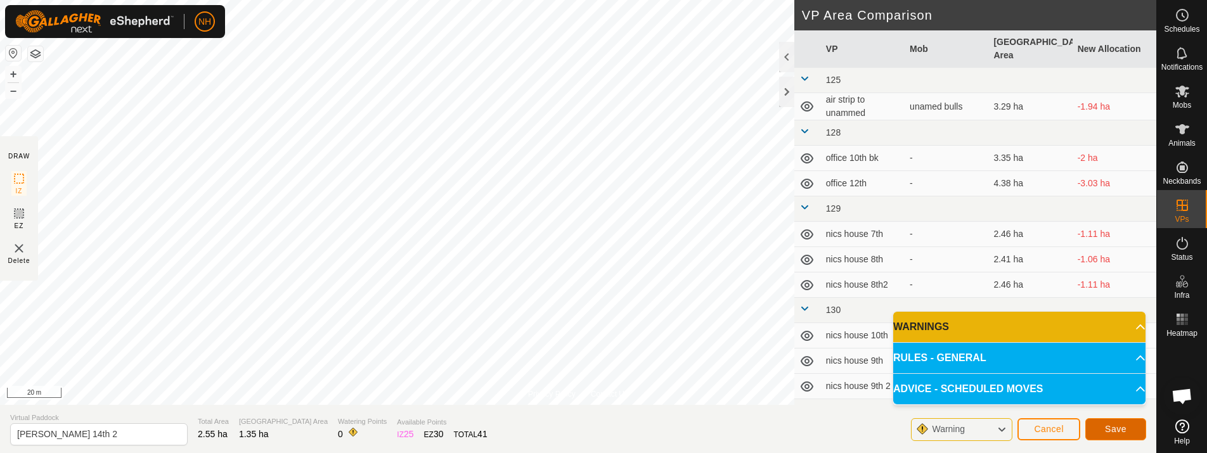
click at [1127, 427] on button "Save" at bounding box center [1116, 430] width 61 height 22
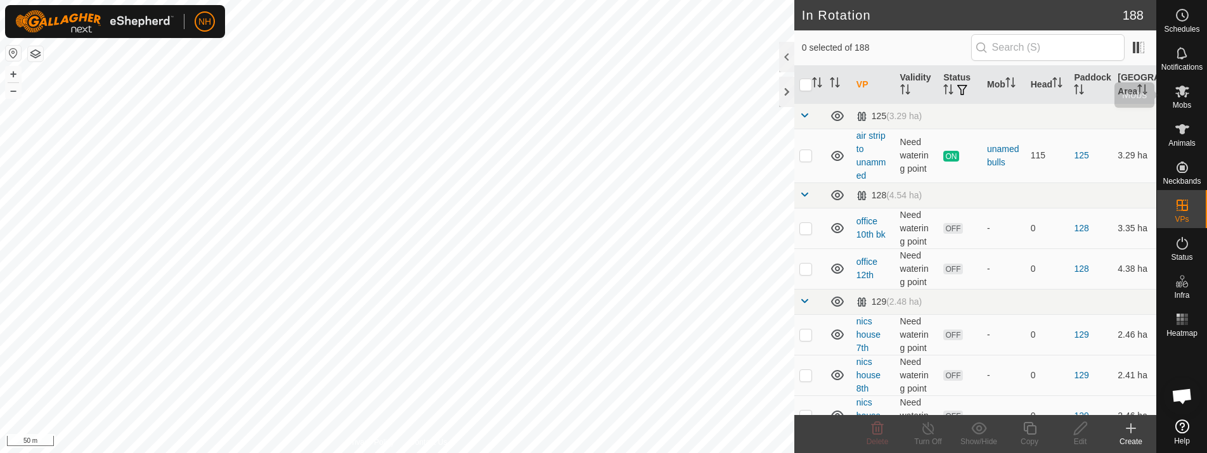
click at [1184, 92] on icon at bounding box center [1183, 92] width 14 height 12
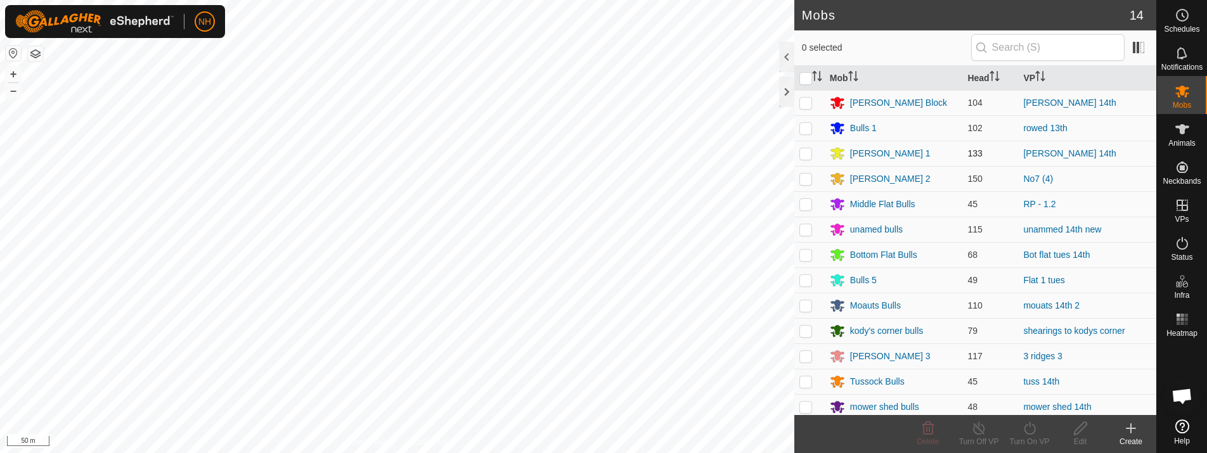
click at [808, 152] on p-checkbox at bounding box center [806, 153] width 13 height 10
checkbox input "true"
click at [1035, 429] on icon at bounding box center [1029, 428] width 11 height 13
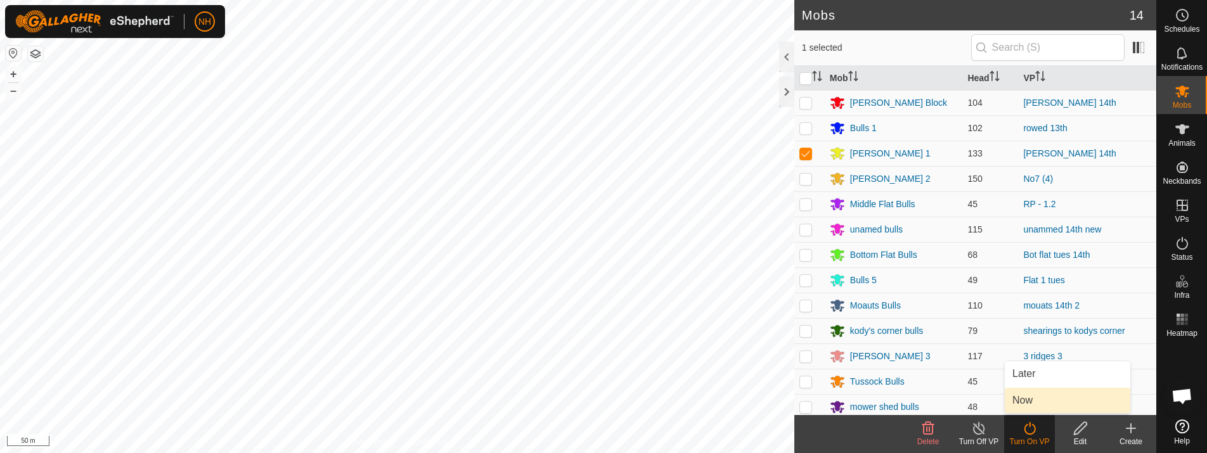
click at [1017, 398] on link "Now" at bounding box center [1068, 400] width 126 height 25
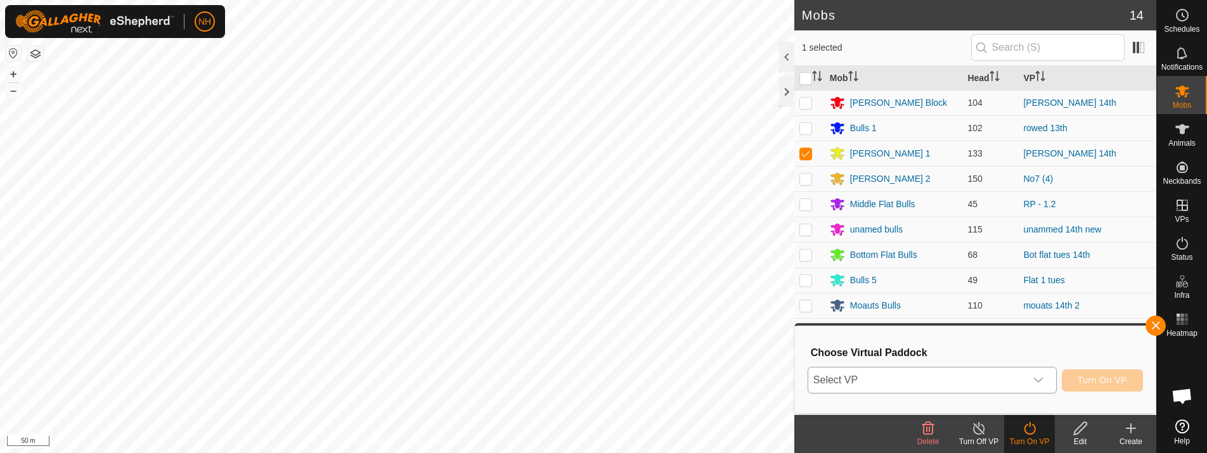
click at [940, 379] on span "Select VP" at bounding box center [916, 380] width 217 height 25
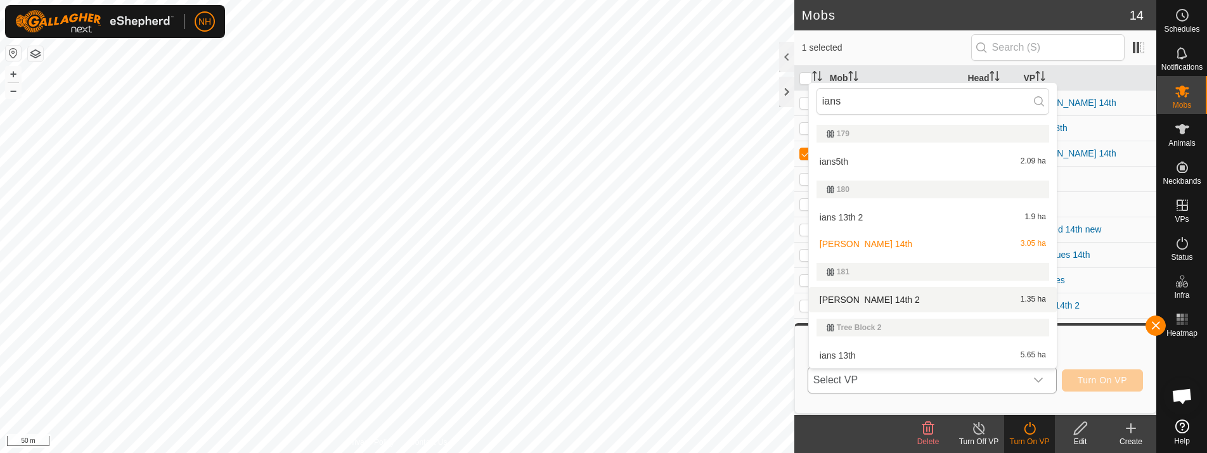
type input "ians"
click at [885, 300] on li "[PERSON_NAME] 14th 2 1.35 ha" at bounding box center [933, 299] width 248 height 25
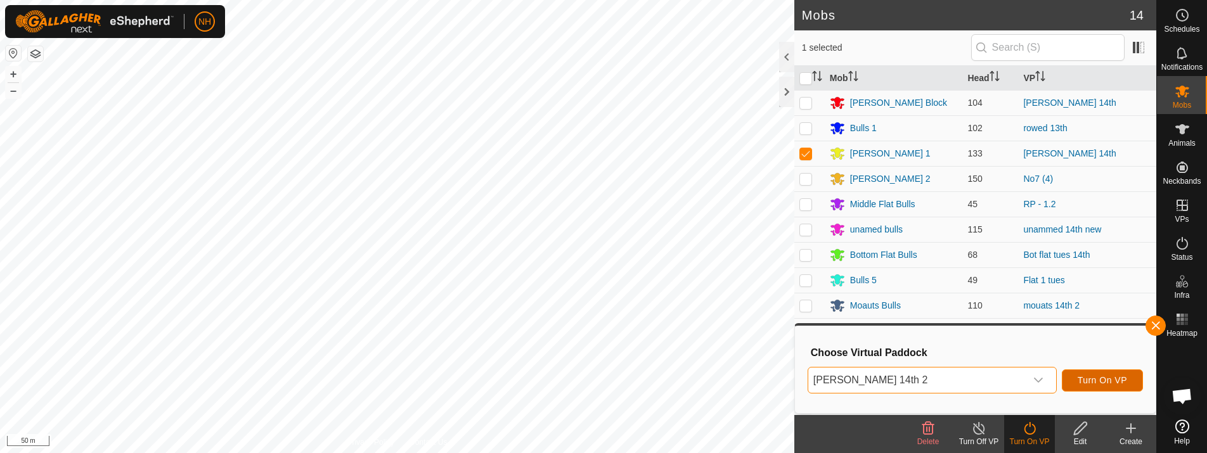
click at [1096, 378] on span "Turn On VP" at bounding box center [1102, 380] width 49 height 10
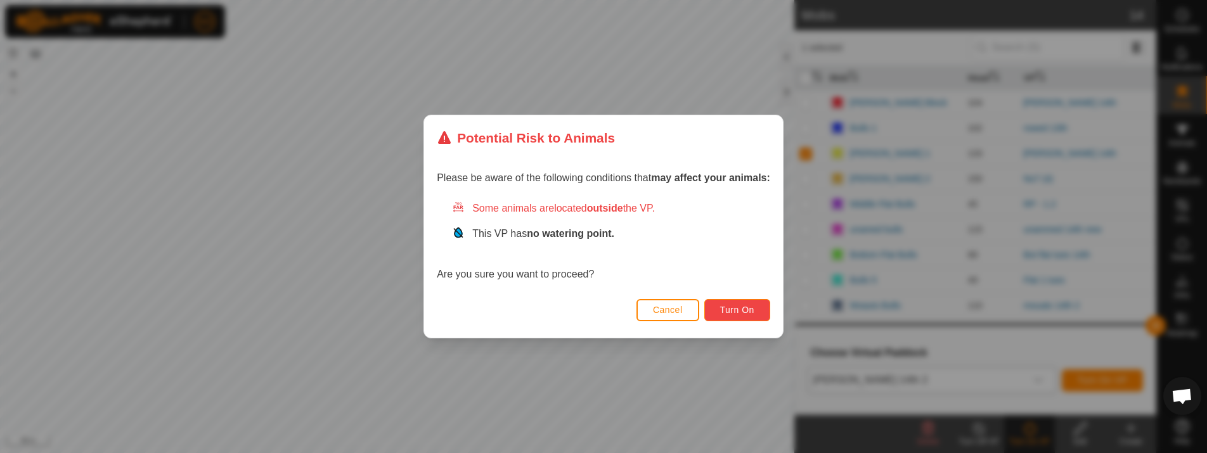
click at [751, 312] on span "Turn On" at bounding box center [737, 310] width 34 height 10
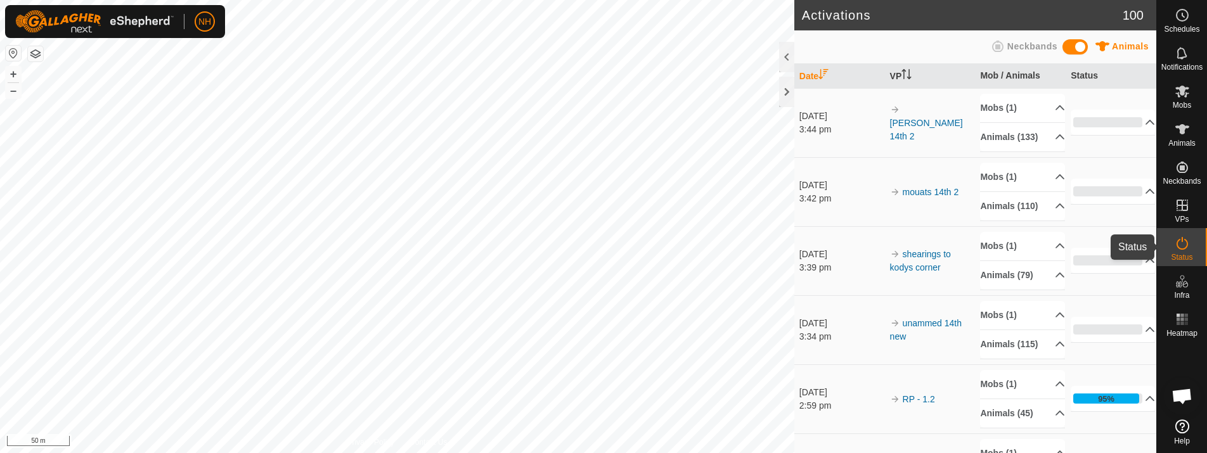
click at [1181, 241] on icon at bounding box center [1182, 243] width 15 height 15
